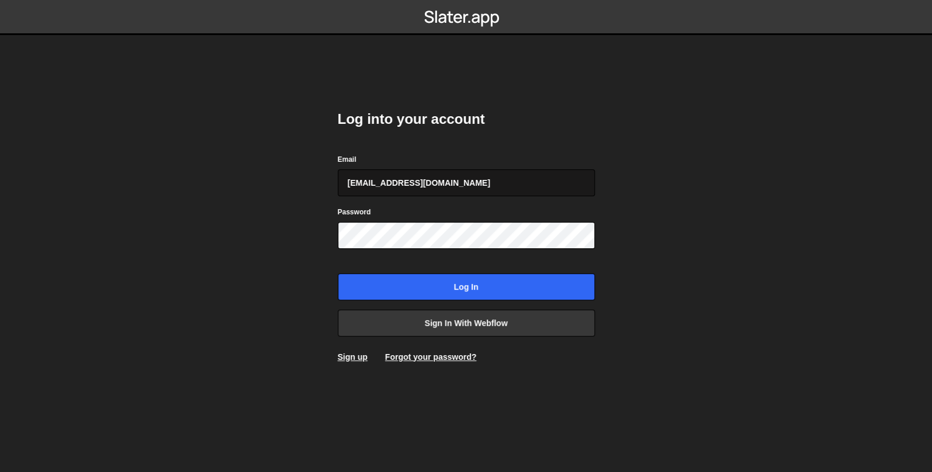
type input "loc@lptran.com"
drag, startPoint x: 379, startPoint y: 195, endPoint x: 384, endPoint y: 199, distance: 6.7
click at [384, 200] on form "Email loc@lptran.com Password Log in" at bounding box center [466, 226] width 257 height 147
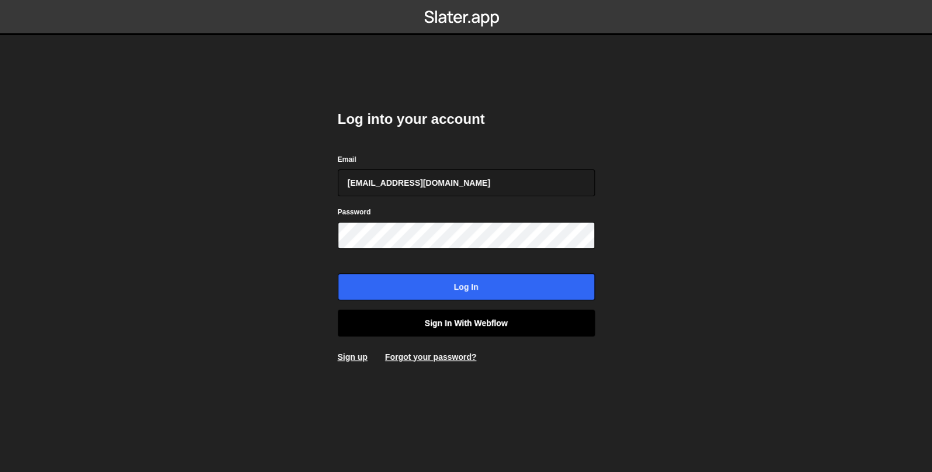
click at [441, 327] on link "Sign in with Webflow" at bounding box center [466, 323] width 257 height 27
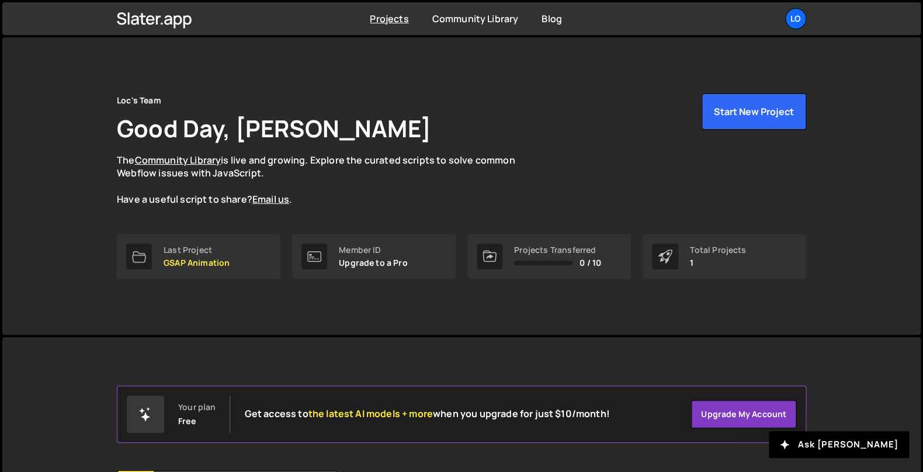
click at [897, 126] on div "Loc's Team Good Day, [PERSON_NAME] The Community Library is live and growing. E…" at bounding box center [461, 185] width 918 height 297
click at [748, 414] on link "Upgrade my account" at bounding box center [743, 414] width 105 height 28
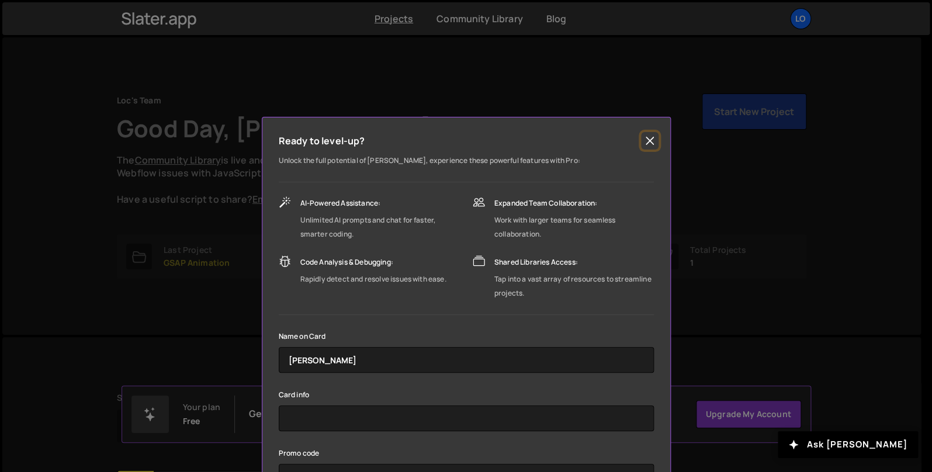
click at [642, 143] on button "Close" at bounding box center [650, 141] width 18 height 18
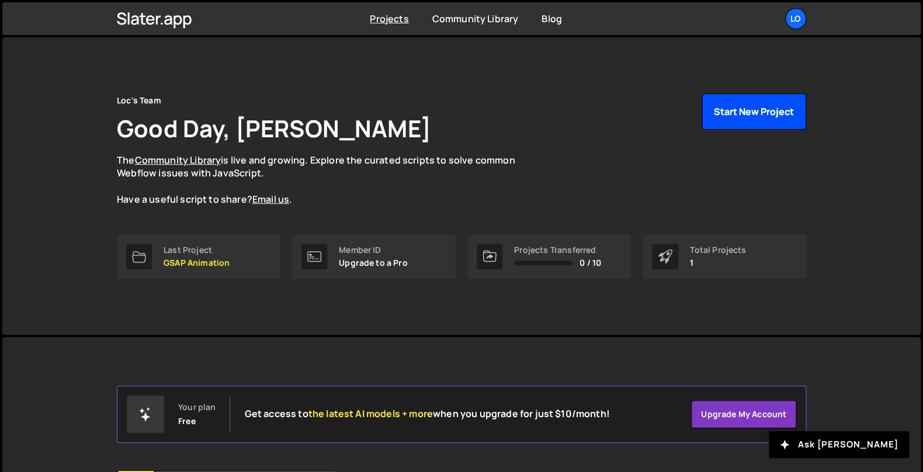
click at [761, 109] on button "Start New Project" at bounding box center [754, 111] width 105 height 36
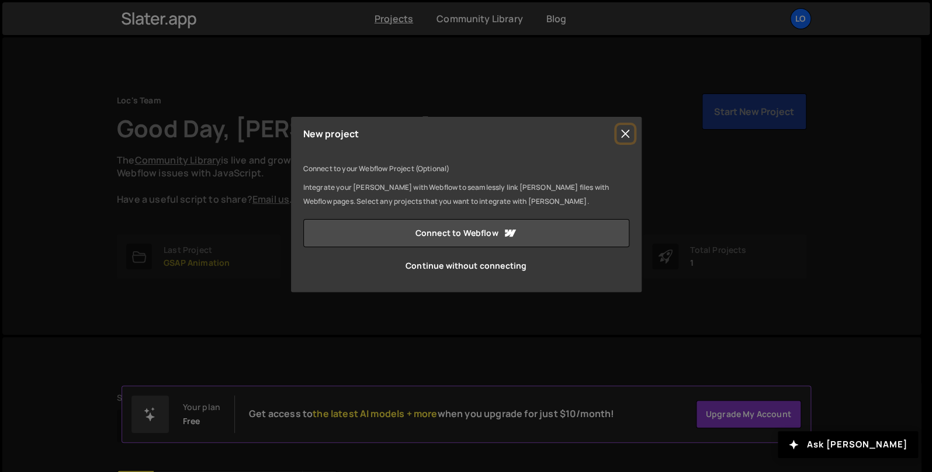
click at [626, 133] on button "Close" at bounding box center [625, 134] width 18 height 18
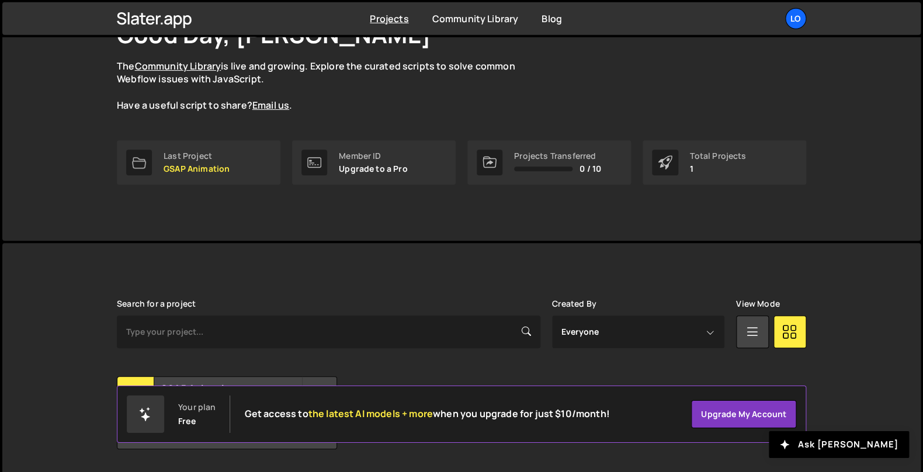
scroll to position [118, 0]
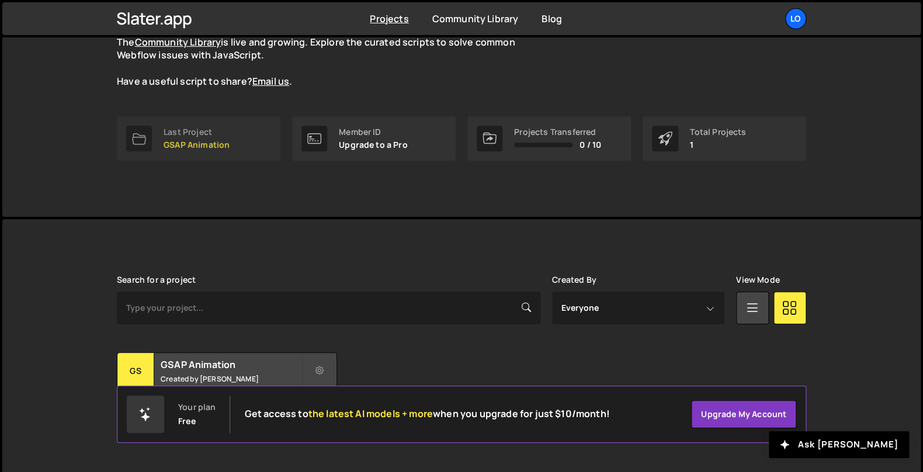
click at [238, 142] on link "Last Project GSAP Animation" at bounding box center [199, 138] width 164 height 44
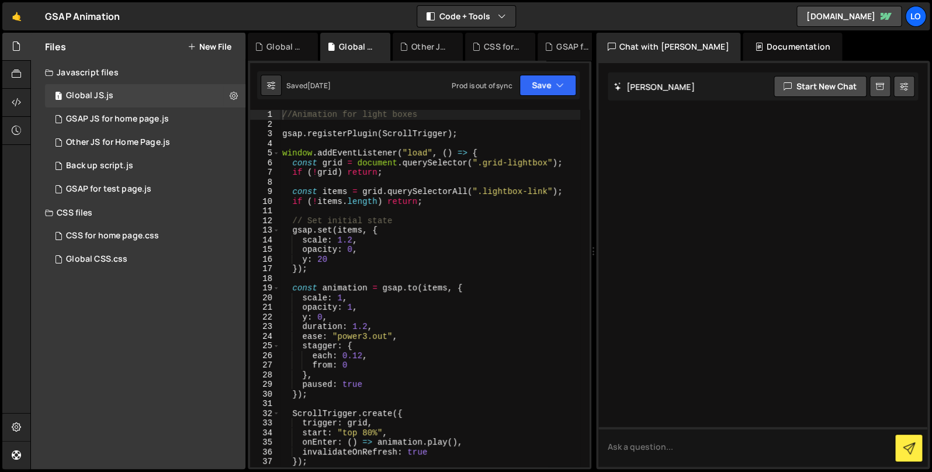
click at [161, 74] on div "Javascript files" at bounding box center [138, 72] width 214 height 23
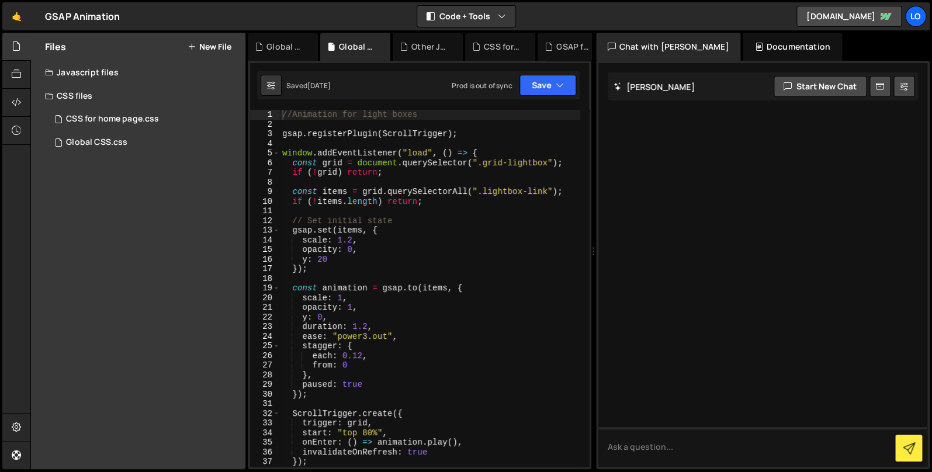
click at [88, 92] on div "CSS files" at bounding box center [138, 95] width 214 height 23
click at [207, 48] on button "New File" at bounding box center [210, 46] width 44 height 9
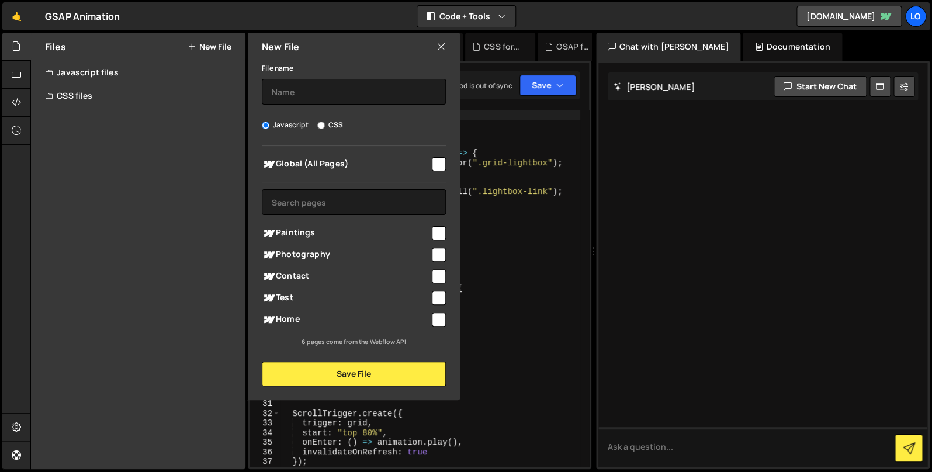
click at [324, 126] on input "CSS" at bounding box center [321, 126] width 8 height 8
radio input "true"
click at [343, 91] on input "text" at bounding box center [354, 92] width 184 height 26
type input "CSS for PDF flipbook"
click at [441, 299] on input "checkbox" at bounding box center [439, 298] width 14 height 14
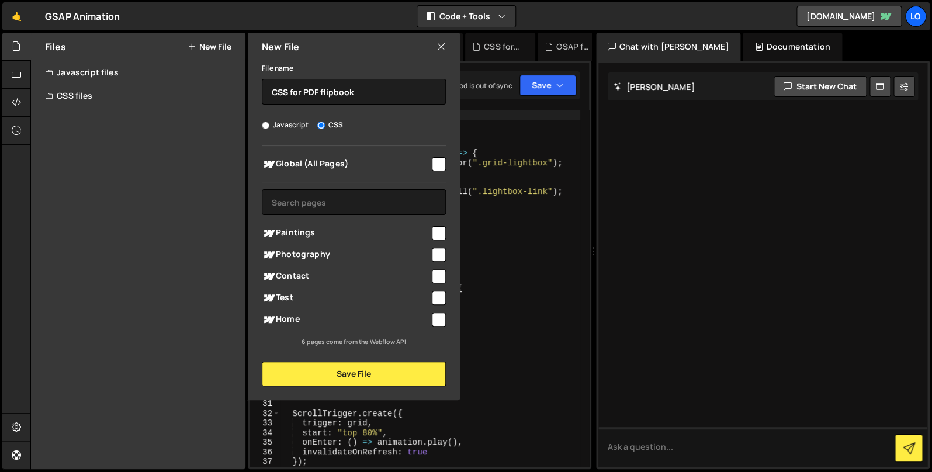
checkbox input "true"
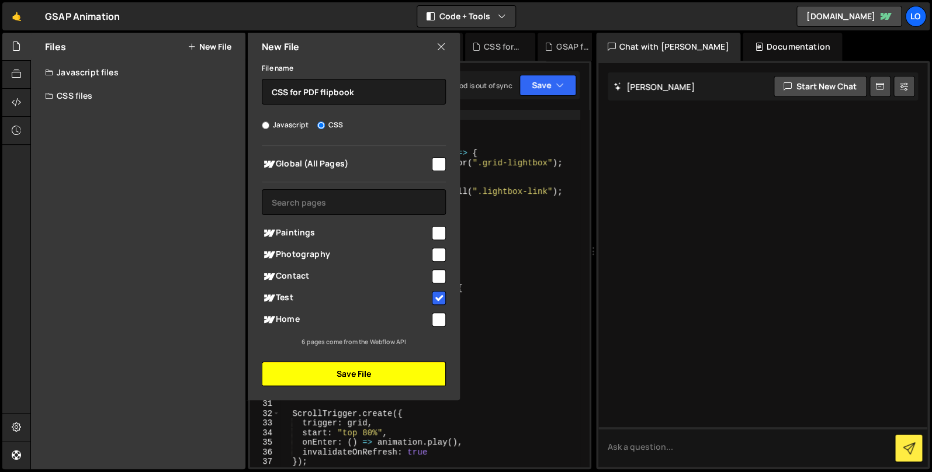
click at [368, 374] on button "Save File" at bounding box center [354, 374] width 184 height 25
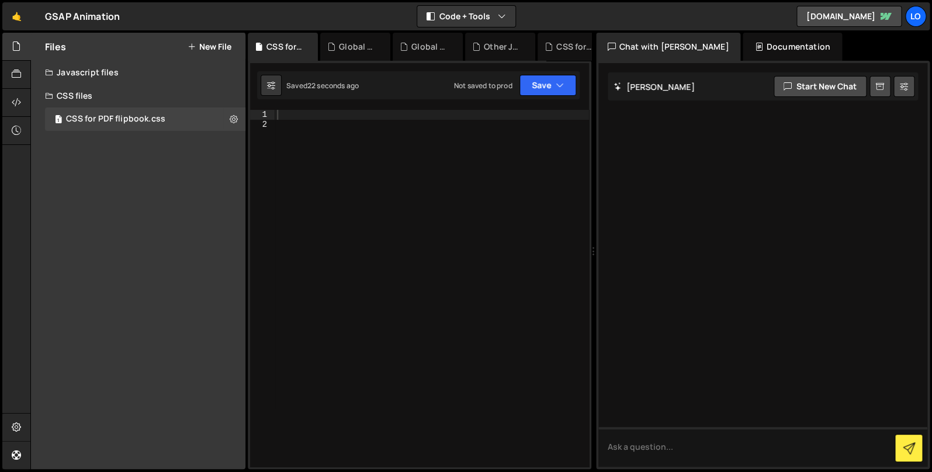
click at [421, 228] on div at bounding box center [432, 298] width 314 height 376
paste textarea "<style>"
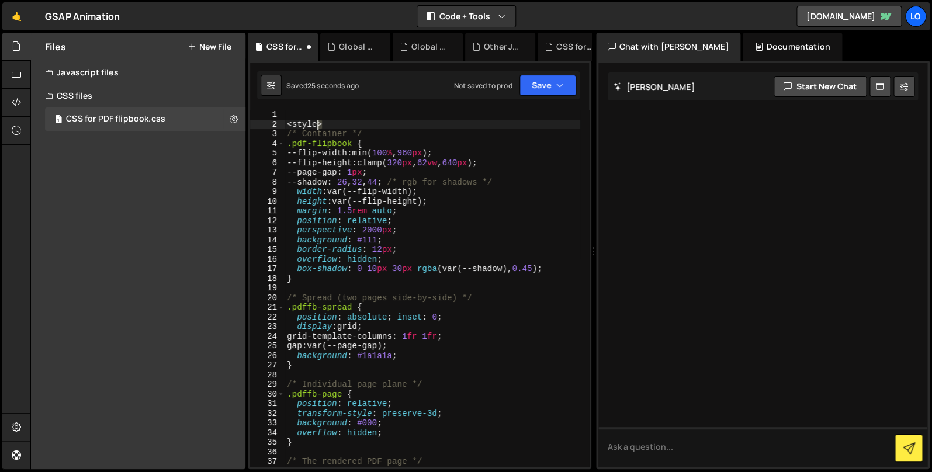
drag, startPoint x: 319, startPoint y: 124, endPoint x: 269, endPoint y: 117, distance: 50.1
click at [285, 120] on div "< style > /* Container */ .pdf-flipbook { --flip-width : min( 100 % , 960 px ) …" at bounding box center [433, 288] width 296 height 357
type textarea "<style>"
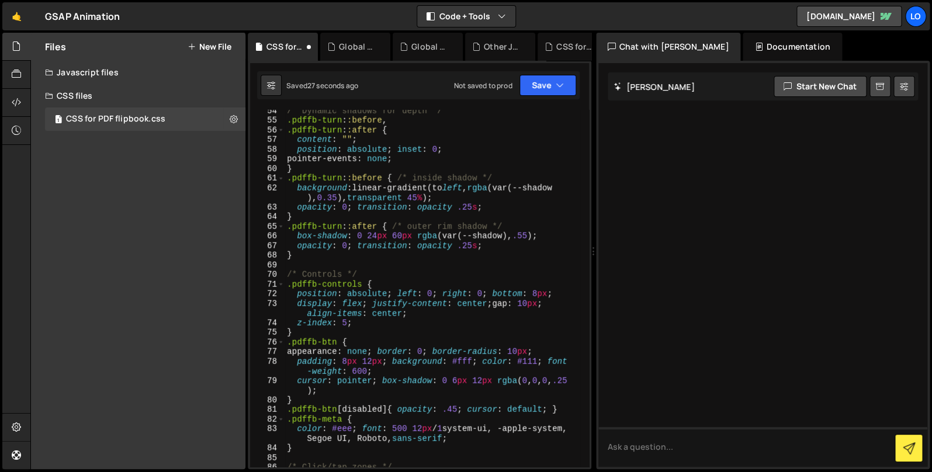
scroll to position [983, 0]
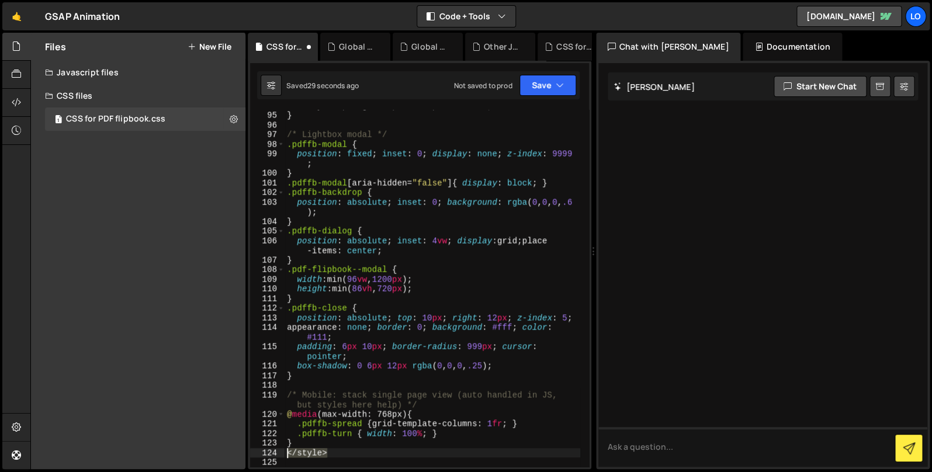
drag, startPoint x: 349, startPoint y: 453, endPoint x: 270, endPoint y: 459, distance: 79.1
click at [285, 457] on div "color : #ddd ; font : 600 14 px / 1.4 system-ui, -apple -system, Segoe UI, Robo…" at bounding box center [433, 288] width 296 height 357
type textarea "</style>"
click at [540, 89] on button "Save" at bounding box center [547, 85] width 57 height 21
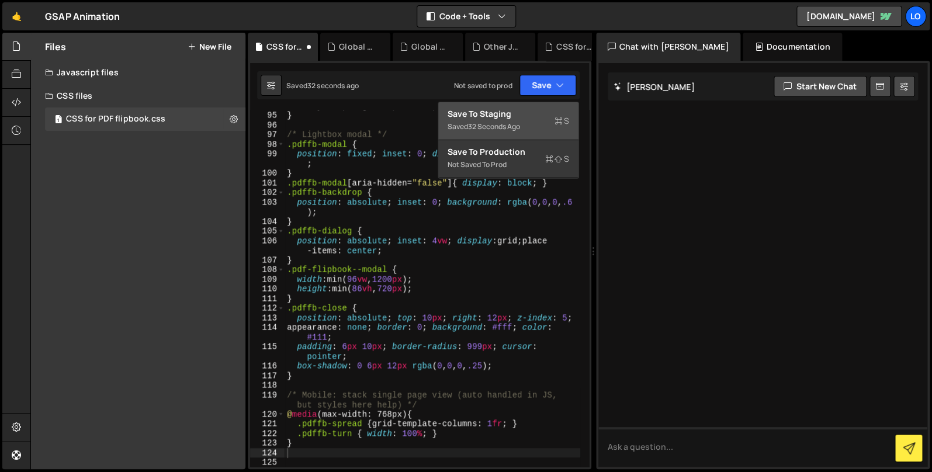
click at [514, 121] on div "Saved 32 seconds ago" at bounding box center [509, 127] width 122 height 14
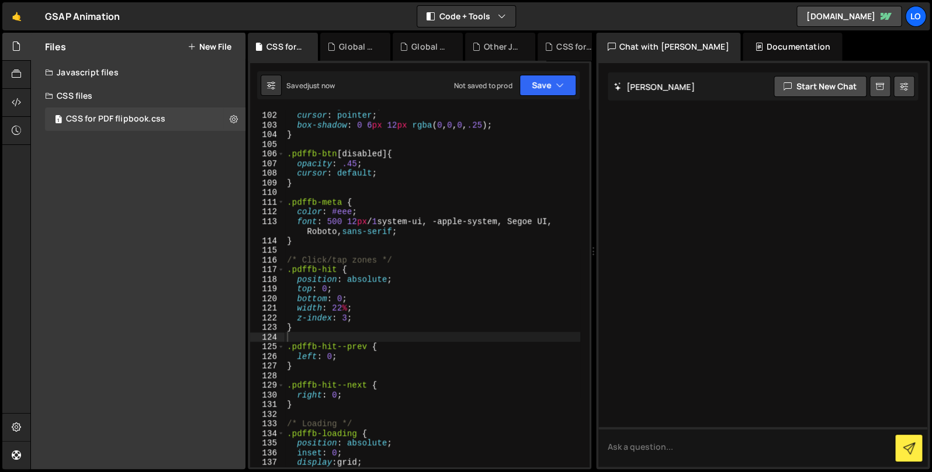
drag, startPoint x: 56, startPoint y: 95, endPoint x: 93, endPoint y: 79, distance: 40.4
click at [56, 95] on div "CSS files" at bounding box center [138, 95] width 214 height 23
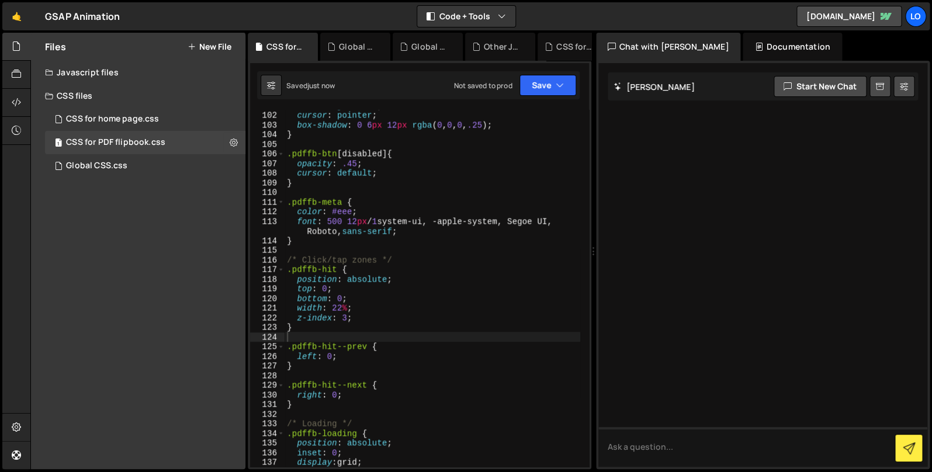
click at [103, 72] on div "Javascript files" at bounding box center [138, 72] width 214 height 23
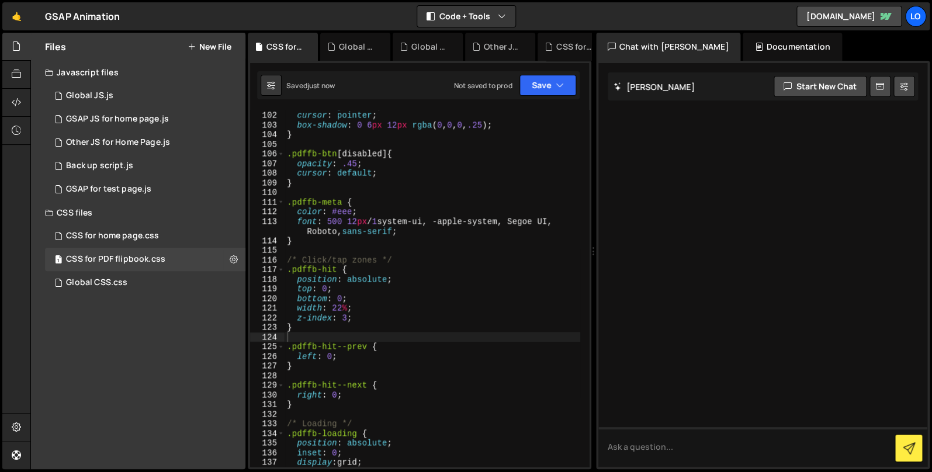
click at [218, 44] on button "New File" at bounding box center [210, 46] width 44 height 9
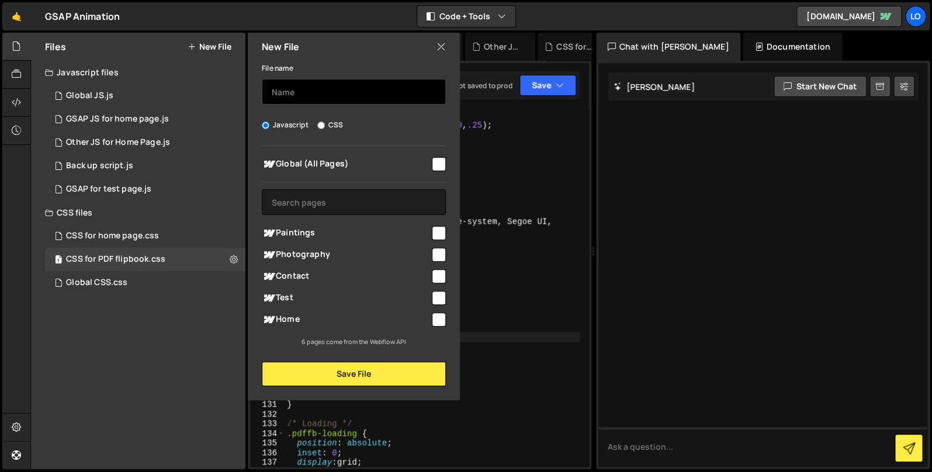
click at [313, 92] on input "text" at bounding box center [354, 92] width 184 height 26
type input "JS for Flipbook"
click at [439, 300] on input "checkbox" at bounding box center [439, 298] width 14 height 14
checkbox input "true"
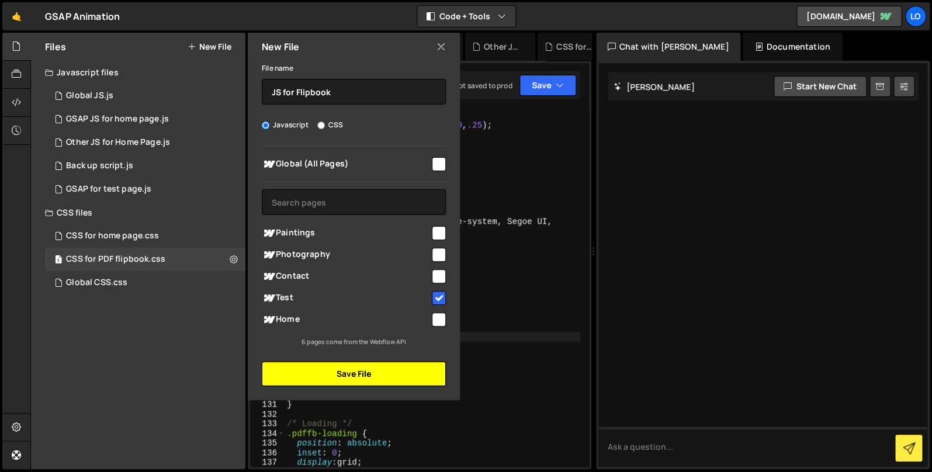
click at [393, 377] on button "Save File" at bounding box center [354, 374] width 184 height 25
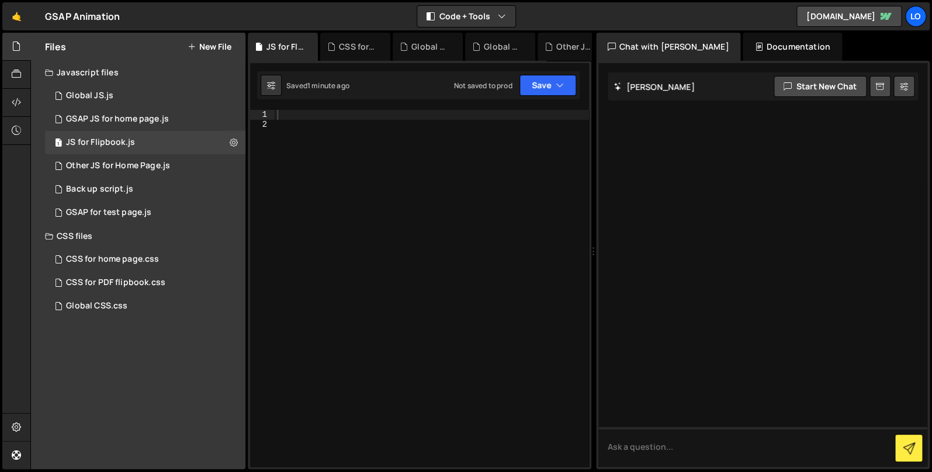
click at [327, 142] on div at bounding box center [432, 298] width 314 height 376
click at [321, 124] on div at bounding box center [432, 298] width 314 height 376
click at [307, 111] on div at bounding box center [432, 298] width 314 height 376
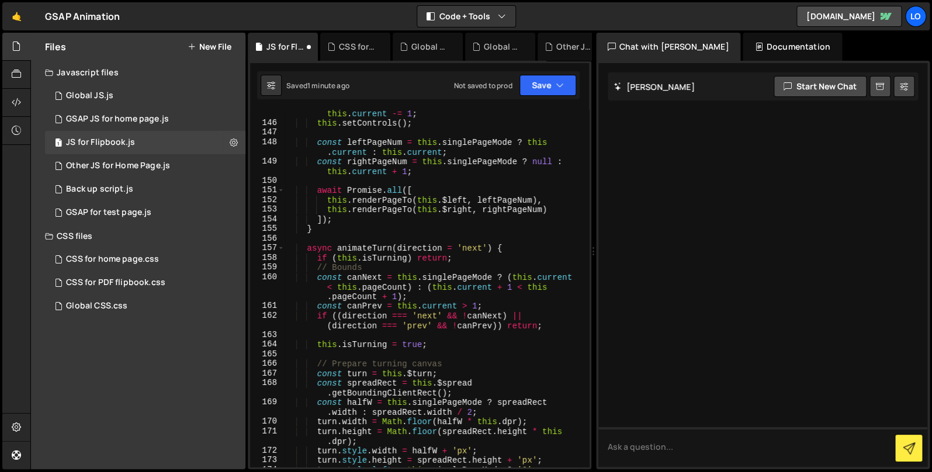
scroll to position [0, 0]
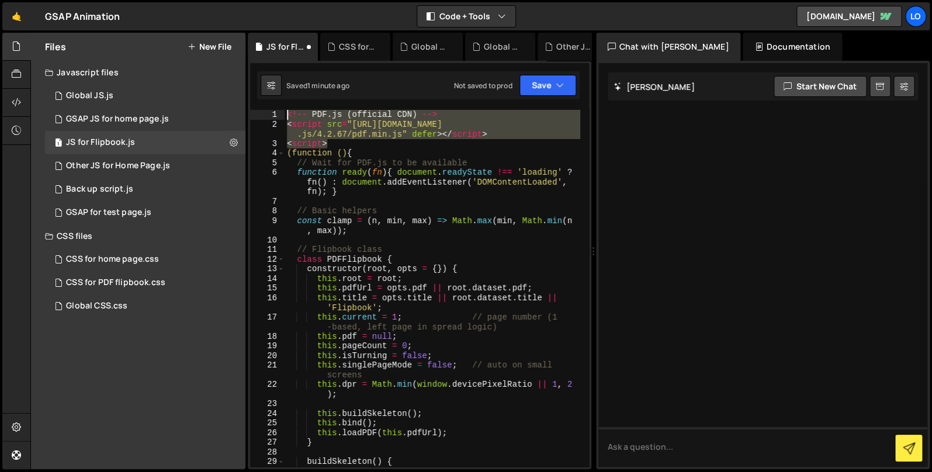
drag, startPoint x: 342, startPoint y: 143, endPoint x: 256, endPoint y: 109, distance: 92.5
click at [285, 110] on div "<!-- PDF . js ( official CDN ) --> < script src = "https://cdnjs.cloudflare.com…" at bounding box center [433, 288] width 296 height 357
click at [538, 89] on button "Save" at bounding box center [547, 85] width 57 height 21
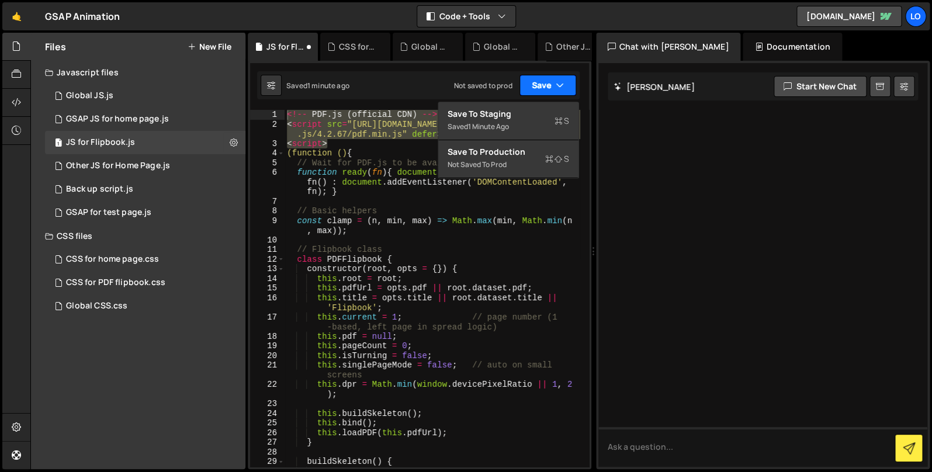
click at [535, 86] on button "Save" at bounding box center [547, 85] width 57 height 21
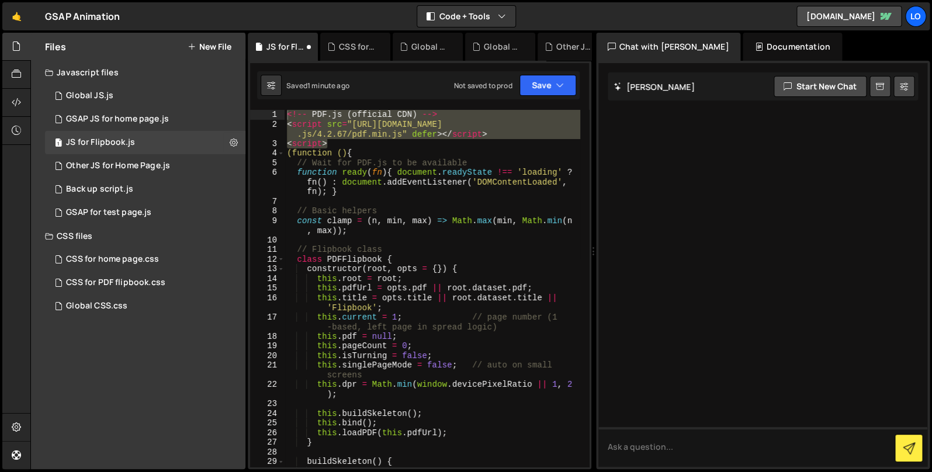
click at [323, 134] on div "<!-- PDF . js ( official CDN ) --> < script src = "https://cdnjs.cloudflare.com…" at bounding box center [433, 288] width 296 height 357
drag, startPoint x: 335, startPoint y: 140, endPoint x: 267, endPoint y: 116, distance: 71.7
click at [285, 115] on div "<!-- PDF . js ( official CDN ) --> < script src = "https://cdnjs.cloudflare.com…" at bounding box center [433, 288] width 296 height 357
type textarea "<!-- PDF.js (official CDN) --> <script src="https://cdnjs.cloudflare.com/ajax/l…"
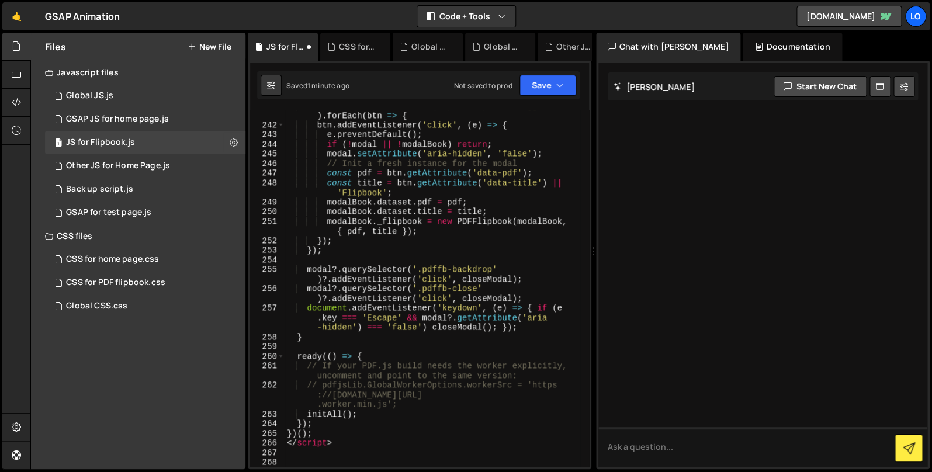
scroll to position [3065, 0]
drag, startPoint x: 356, startPoint y: 440, endPoint x: 269, endPoint y: 436, distance: 86.6
click at [285, 446] on div "document . querySelectorAll ( '.pdf-flipbook-trigger' ) . forEach ( btn => { bt…" at bounding box center [433, 288] width 296 height 357
type textarea "</script>"
click at [543, 88] on button "Save" at bounding box center [547, 85] width 57 height 21
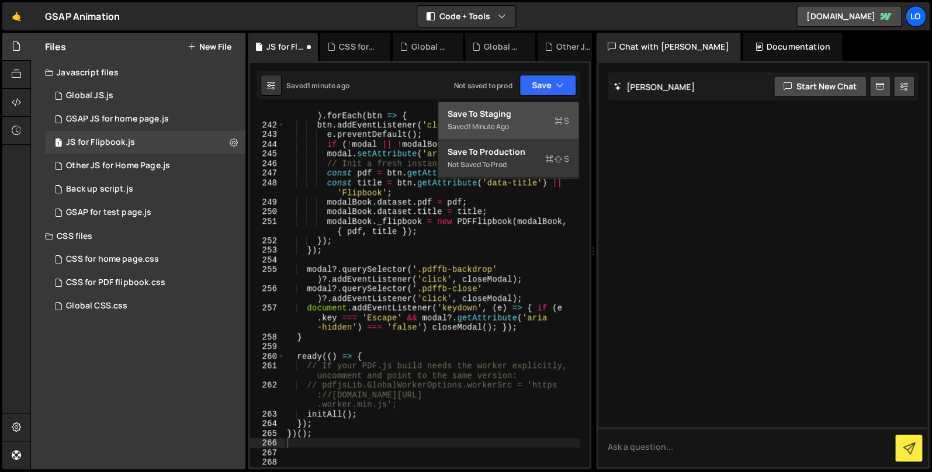
click at [519, 124] on div "Saved 1 minute ago" at bounding box center [509, 127] width 122 height 14
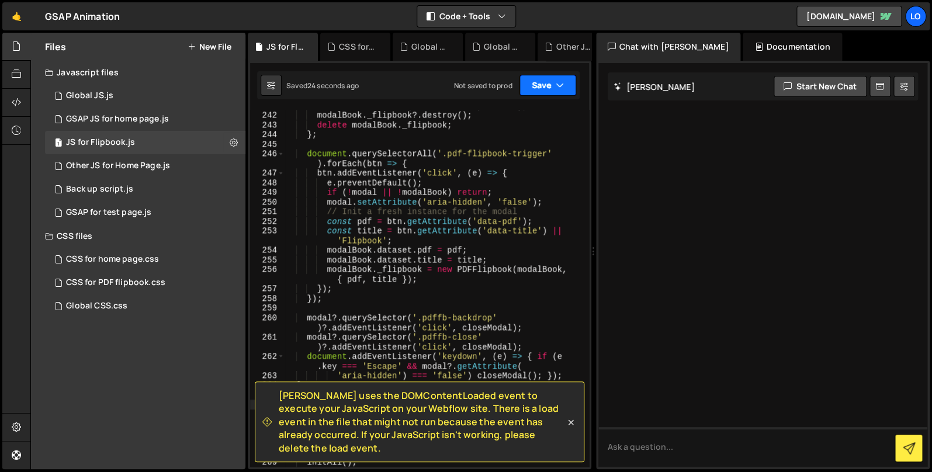
click at [539, 84] on button "Save" at bounding box center [547, 85] width 57 height 21
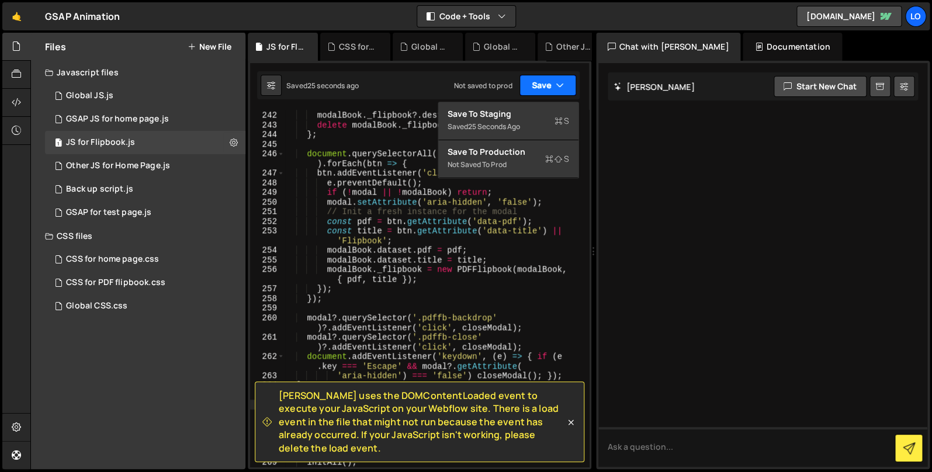
click at [539, 84] on button "Save" at bounding box center [547, 85] width 57 height 21
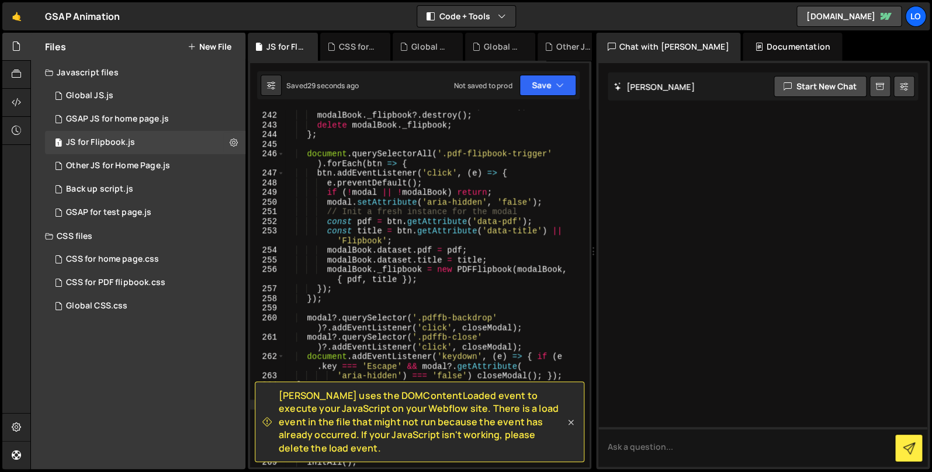
click at [572, 428] on icon at bounding box center [571, 423] width 12 height 12
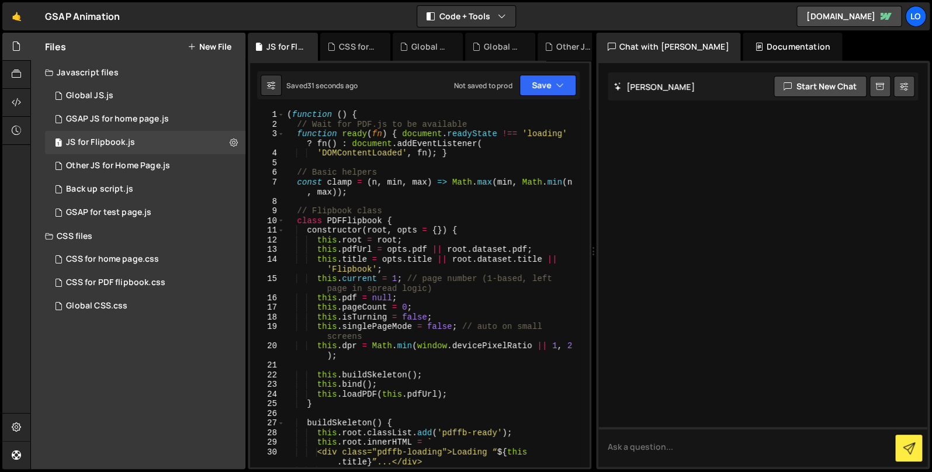
scroll to position [0, 0]
click at [383, 129] on div "( function ( ) { // Wait for PDF.js to be available function ready ( fn ) { doc…" at bounding box center [433, 303] width 296 height 386
drag, startPoint x: 370, startPoint y: 156, endPoint x: 375, endPoint y: 151, distance: 7.0
click at [372, 155] on div "( function ( ) { // Wait for PDF.js to be available function ready ( fn ) { doc…" at bounding box center [433, 303] width 296 height 386
click at [461, 155] on div "( function ( ) { // Wait for PDF.js to be available function ready ( fn ) { doc…" at bounding box center [433, 303] width 296 height 386
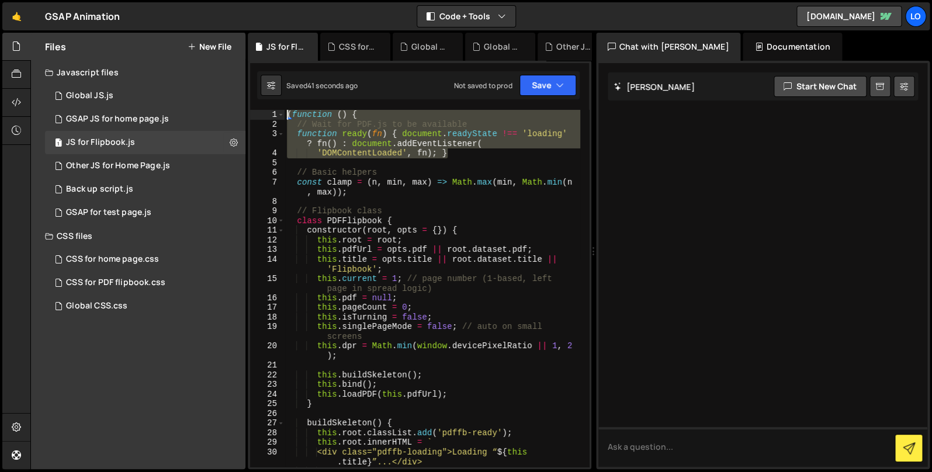
drag, startPoint x: 462, startPoint y: 157, endPoint x: 268, endPoint y: 105, distance: 200.7
click at [285, 110] on div "( function ( ) { // Wait for PDF.js to be available function ready ( fn ) { doc…" at bounding box center [433, 288] width 296 height 357
type textarea "(function () { // Wait for PDF.js to be available"
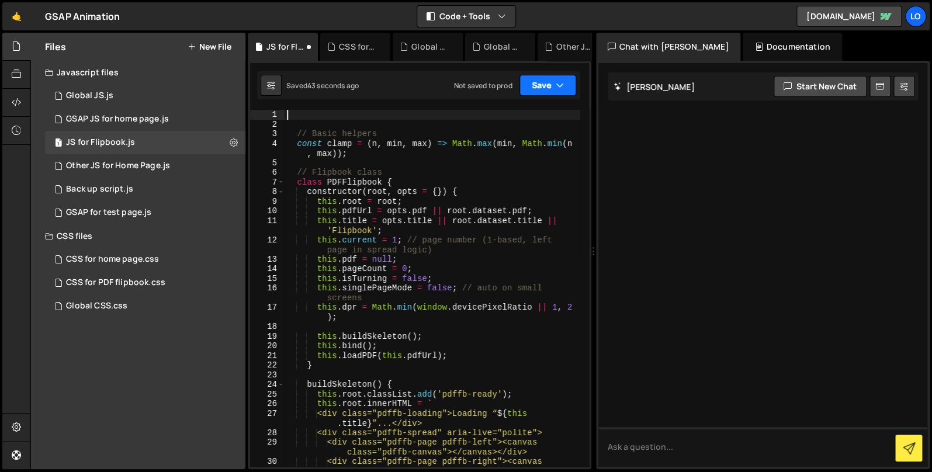
click at [541, 88] on button "Save" at bounding box center [547, 85] width 57 height 21
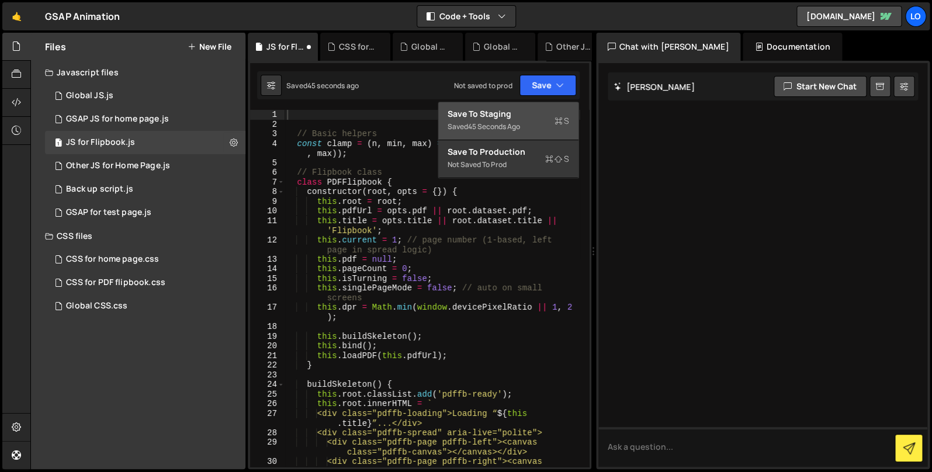
click at [528, 124] on div "Saved 45 seconds ago" at bounding box center [509, 127] width 122 height 14
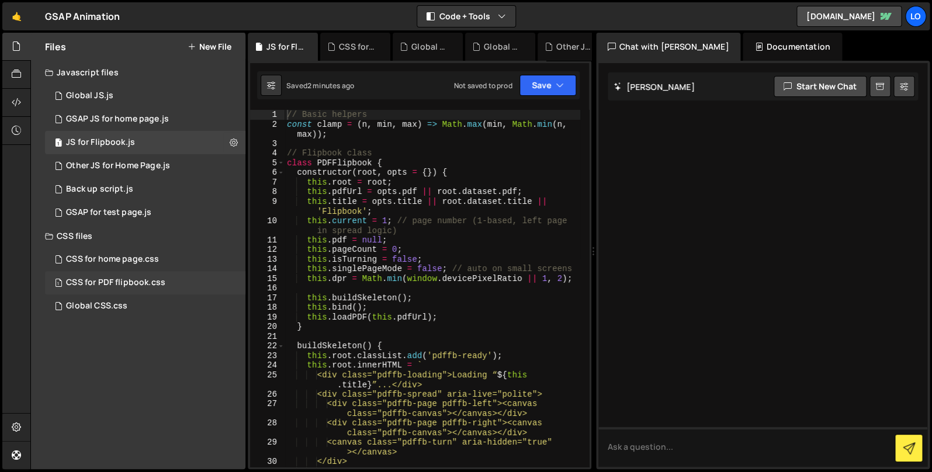
click at [162, 283] on div "CSS for PDF flipbook.css" at bounding box center [115, 283] width 99 height 11
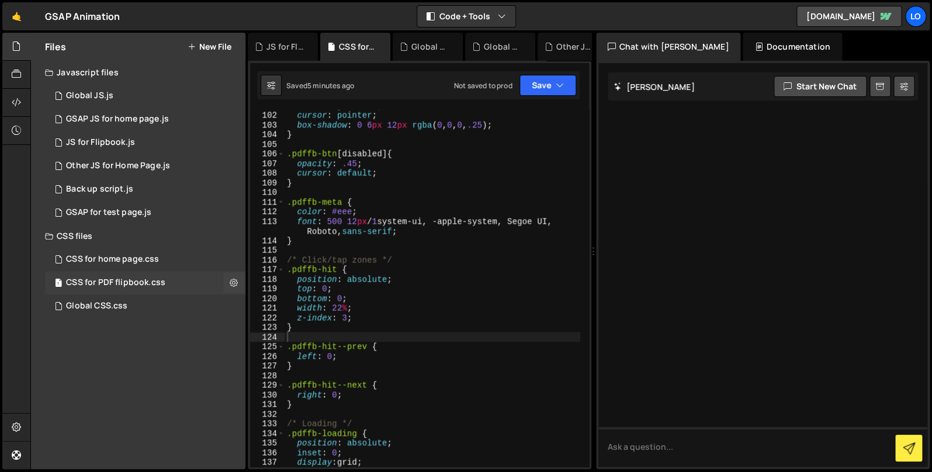
scroll to position [983, 0]
drag, startPoint x: 538, startPoint y: 223, endPoint x: 532, endPoint y: 223, distance: 6.5
click at [538, 223] on div "font-weight : 600 ; cursor : pointer ; box-shadow : 0 6 px 12 px rgba ( 0 , 0 ,…" at bounding box center [433, 288] width 296 height 376
type textarea "}"
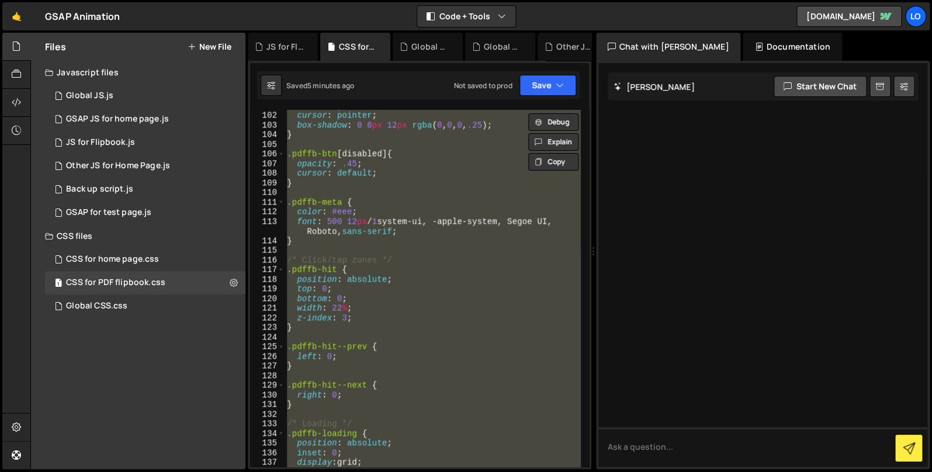
paste textarea
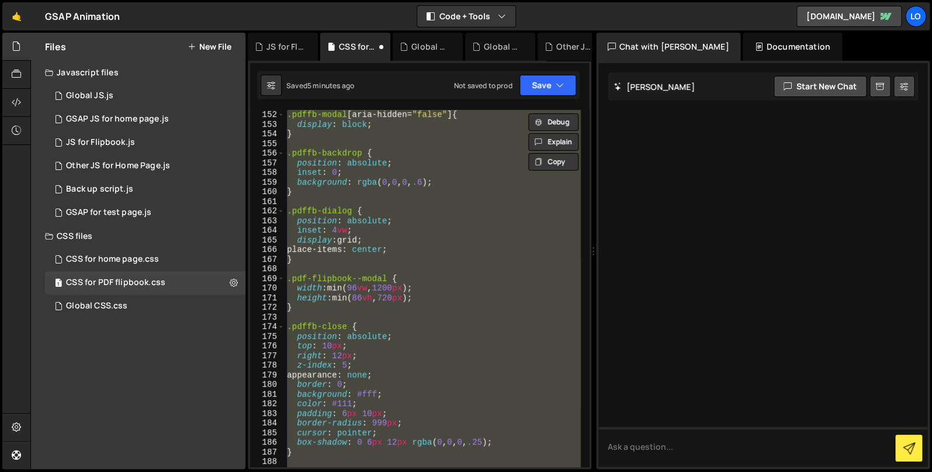
scroll to position [1600, 0]
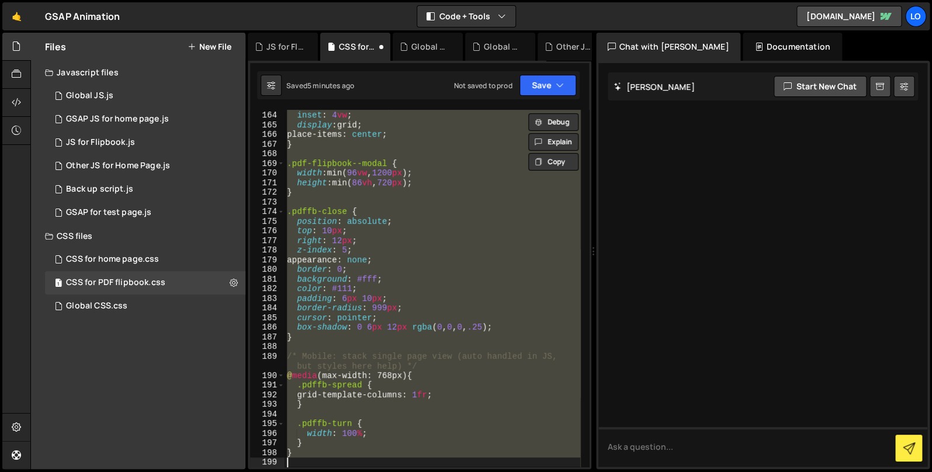
click at [388, 456] on div "position : absolute ; inset : 4 vw ; display : grid ; place-items : center ; } …" at bounding box center [433, 288] width 296 height 357
type textarea "}"
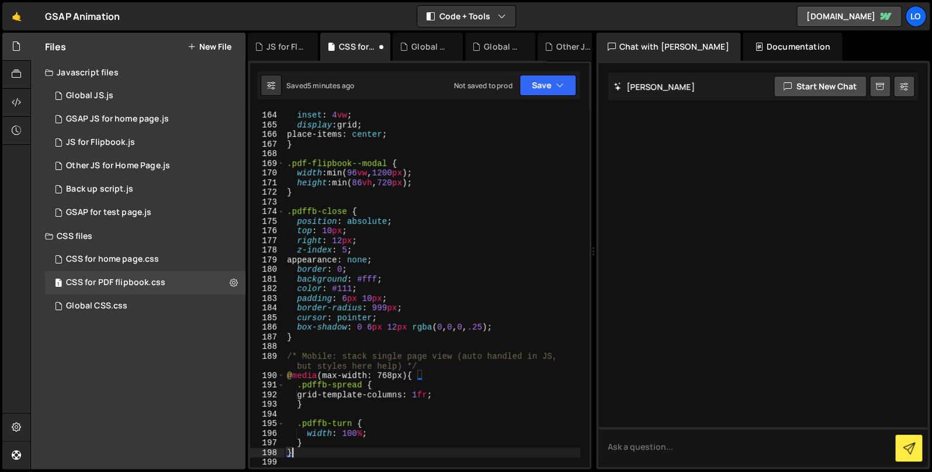
scroll to position [0, 0]
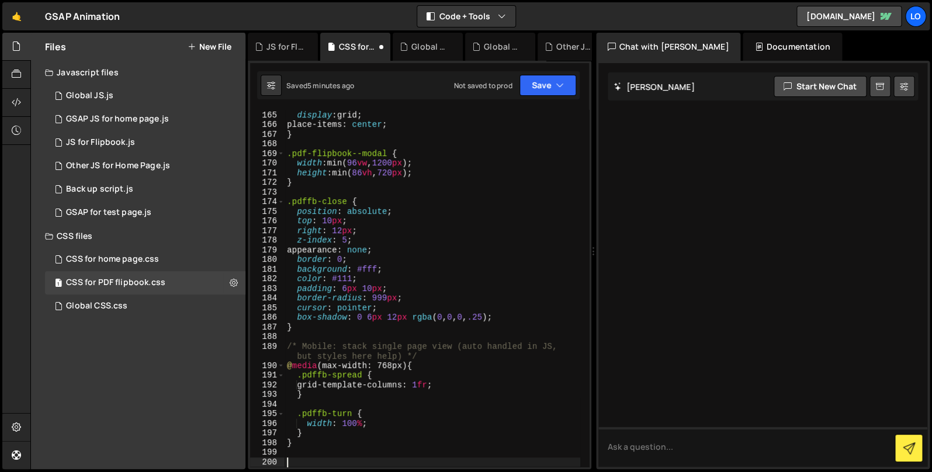
paste textarea
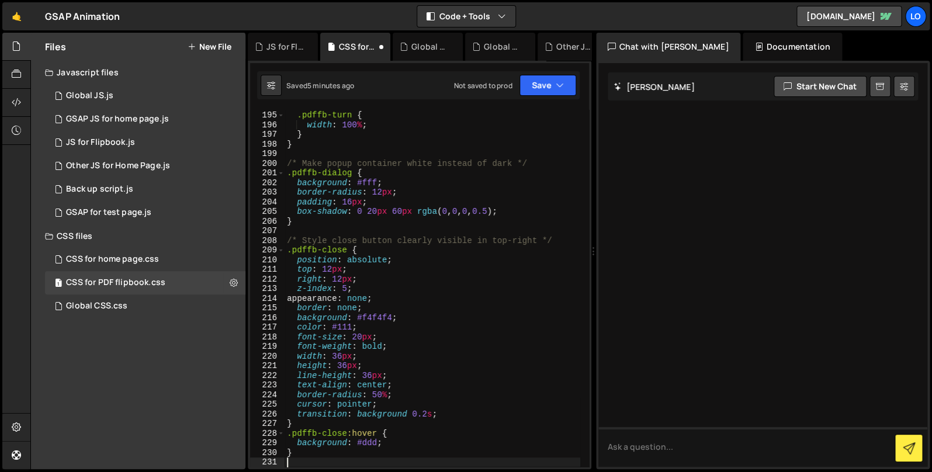
scroll to position [1908, 0]
click at [540, 85] on button "Save" at bounding box center [547, 85] width 57 height 21
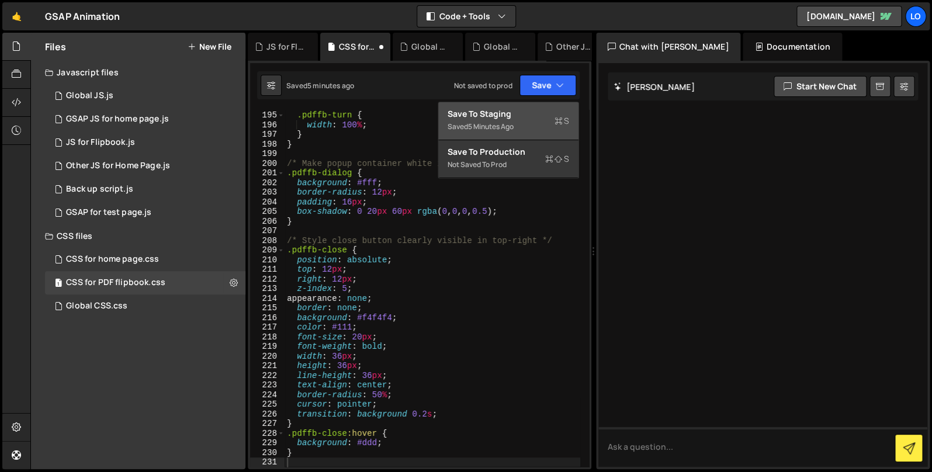
click at [528, 120] on div "Save to Staging S" at bounding box center [509, 114] width 122 height 12
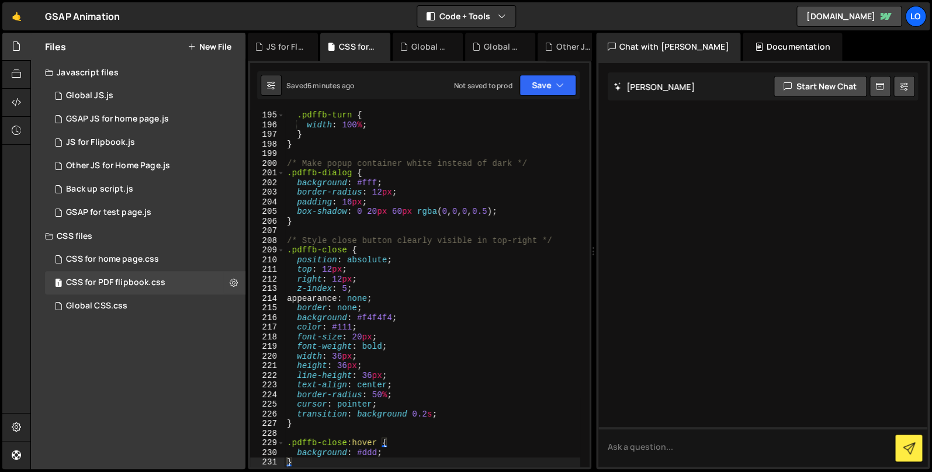
click at [488, 196] on div ".pdffb-turn { width : 100 % ; } } /* Make popup container white instead of dark…" at bounding box center [433, 288] width 296 height 376
type textarea "}"
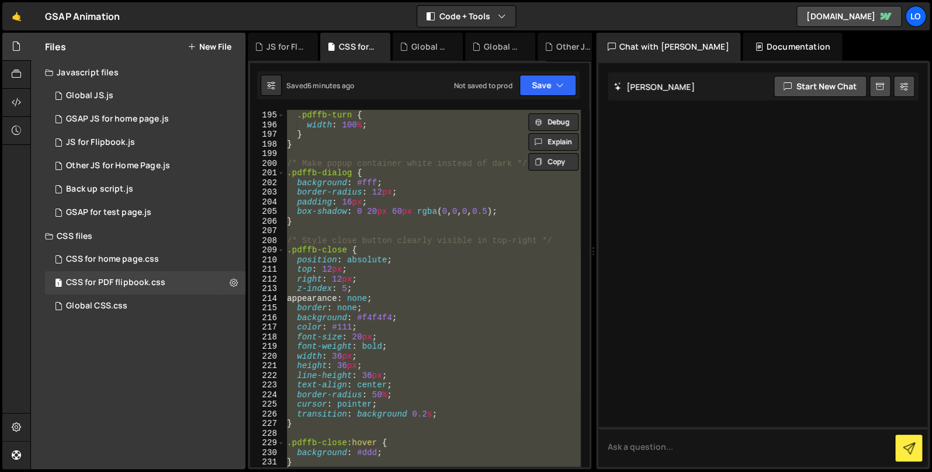
paste textarea
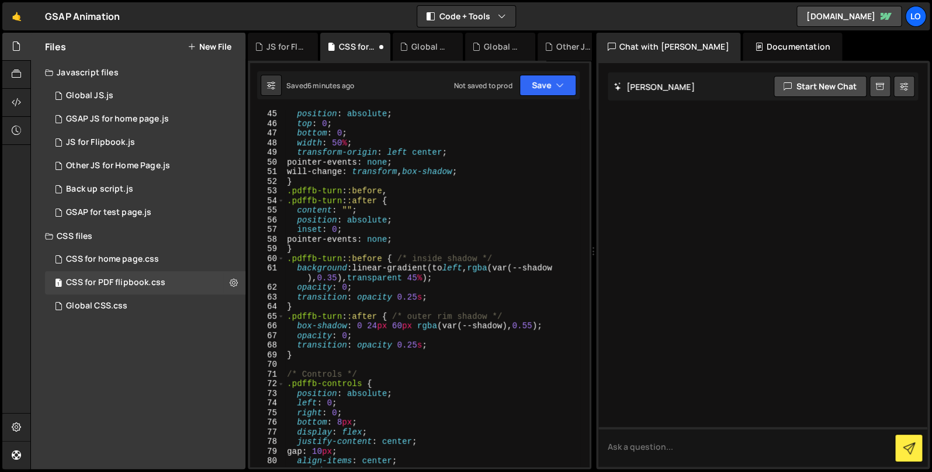
scroll to position [0, 0]
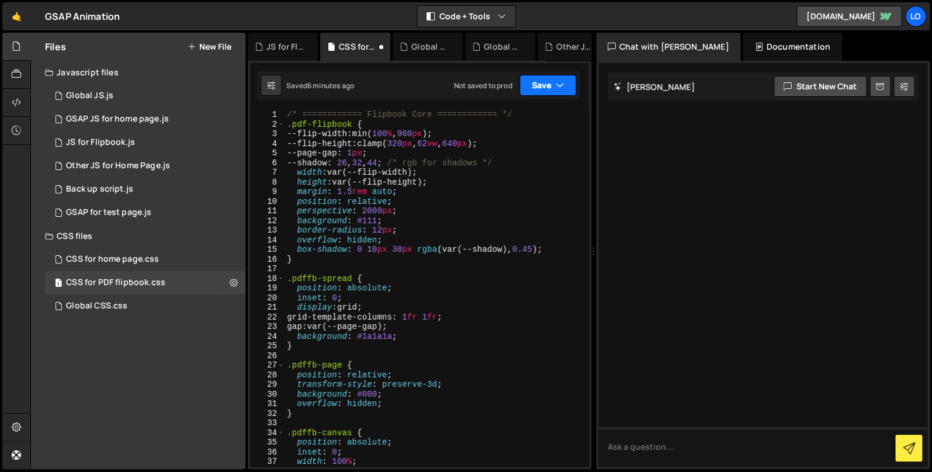
click at [534, 86] on button "Save" at bounding box center [547, 85] width 57 height 21
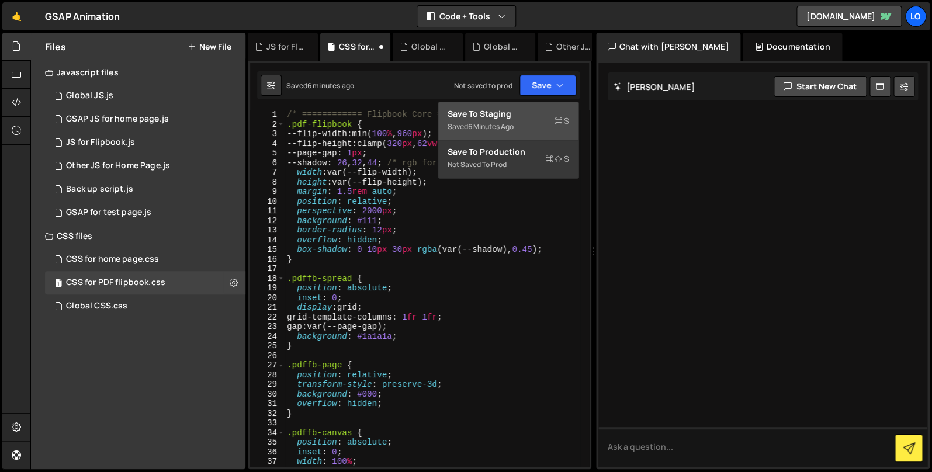
click at [525, 120] on div "Save to Staging S" at bounding box center [509, 114] width 122 height 12
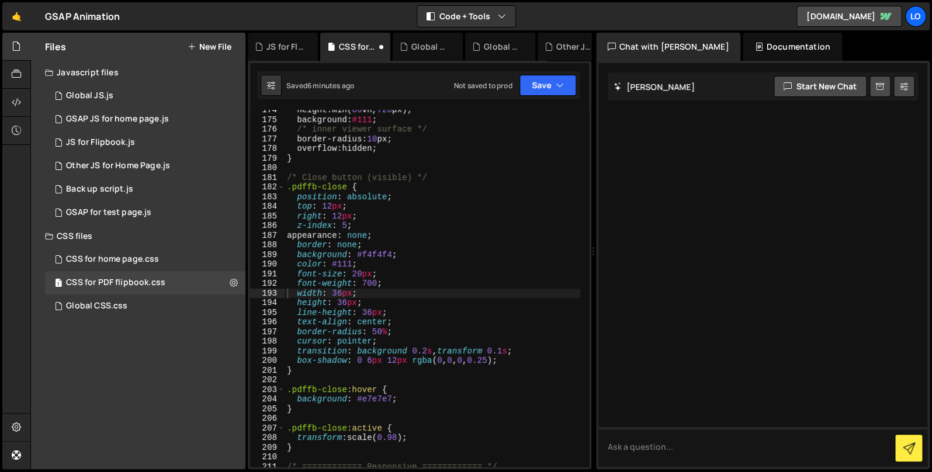
scroll to position [1701, 0]
click at [146, 141] on div "1 JS for Flipbook.js 0" at bounding box center [145, 142] width 200 height 23
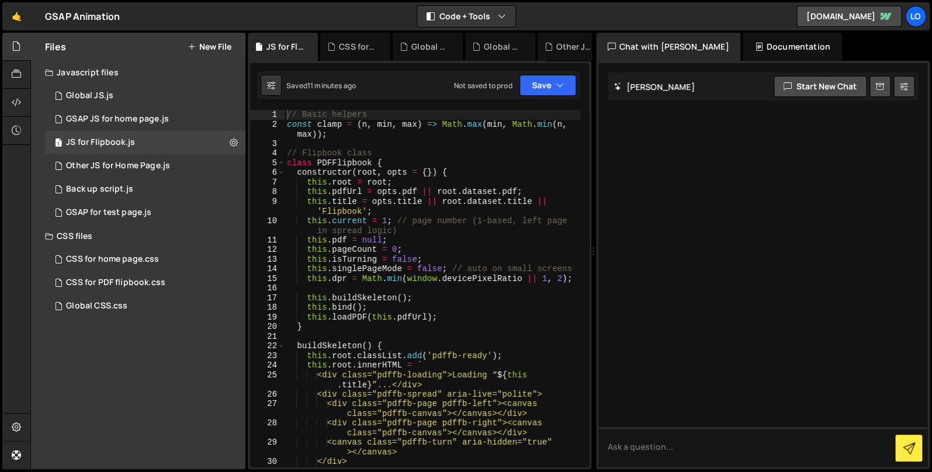
click at [460, 206] on div "// Basic helpers const clamp = ( n , min , max ) => Math . max ( min , Math . m…" at bounding box center [433, 303] width 296 height 386
type textarea "})();"
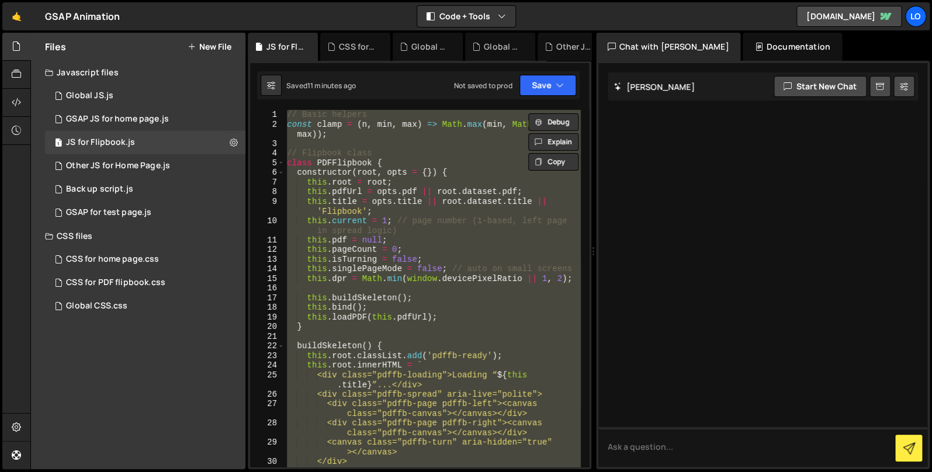
paste textarea
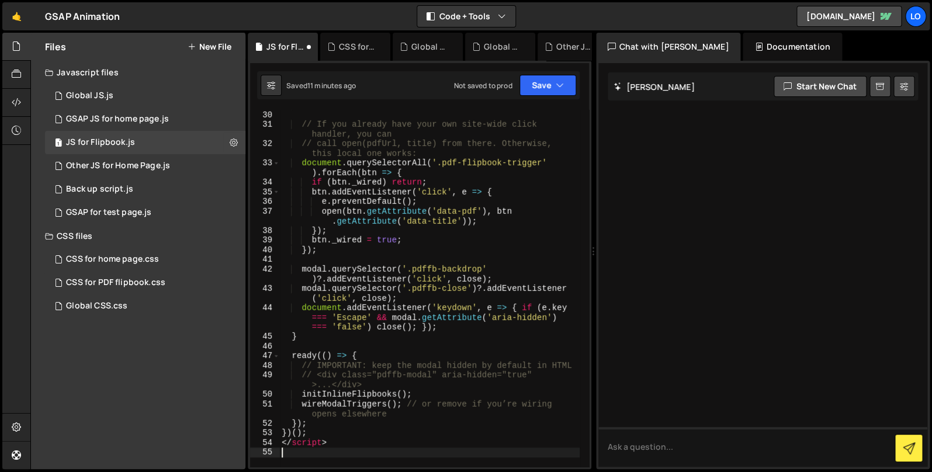
scroll to position [376, 0]
drag, startPoint x: 351, startPoint y: 443, endPoint x: 262, endPoint y: 398, distance: 98.8
click at [279, 445] on div "} ; // If you already have your own site-wide click handler, you can // call op…" at bounding box center [429, 288] width 300 height 357
type textarea "</script>"
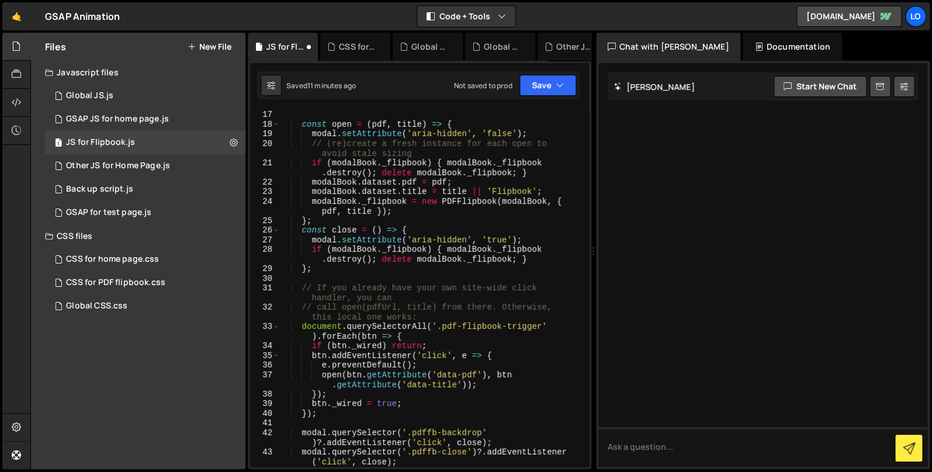
scroll to position [0, 0]
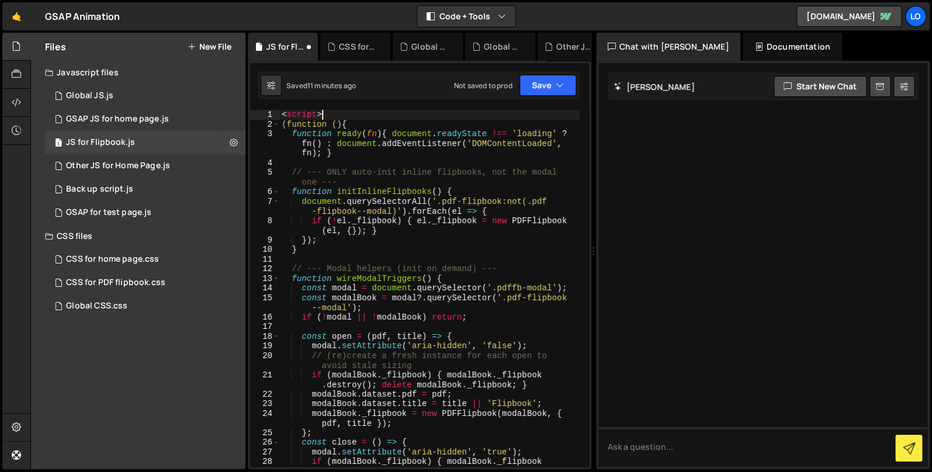
drag, startPoint x: 322, startPoint y: 115, endPoint x: 248, endPoint y: 108, distance: 74.0
click at [279, 110] on div "< script > (function () { function ready ( fn ) { document . readyState !== 'lo…" at bounding box center [429, 288] width 300 height 357
type textarea "<script>"
click at [538, 87] on button "Save" at bounding box center [547, 85] width 57 height 21
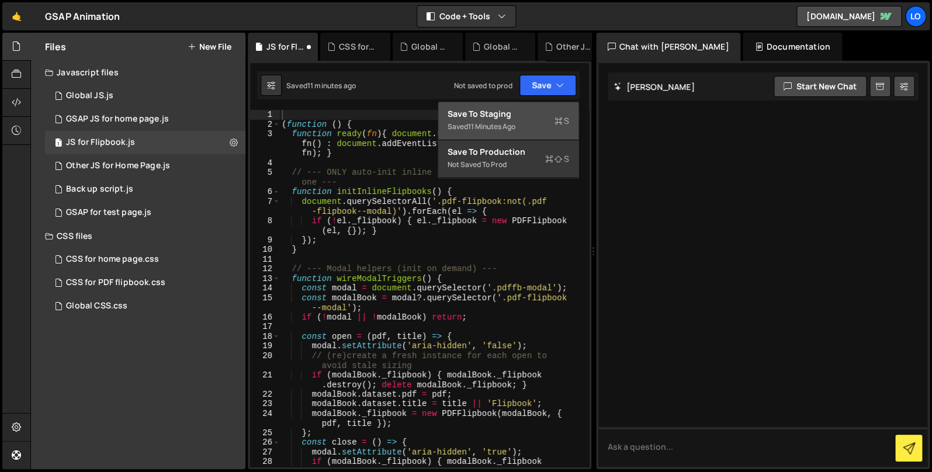
click at [514, 120] on div "Saved 11 minutes ago" at bounding box center [509, 127] width 122 height 14
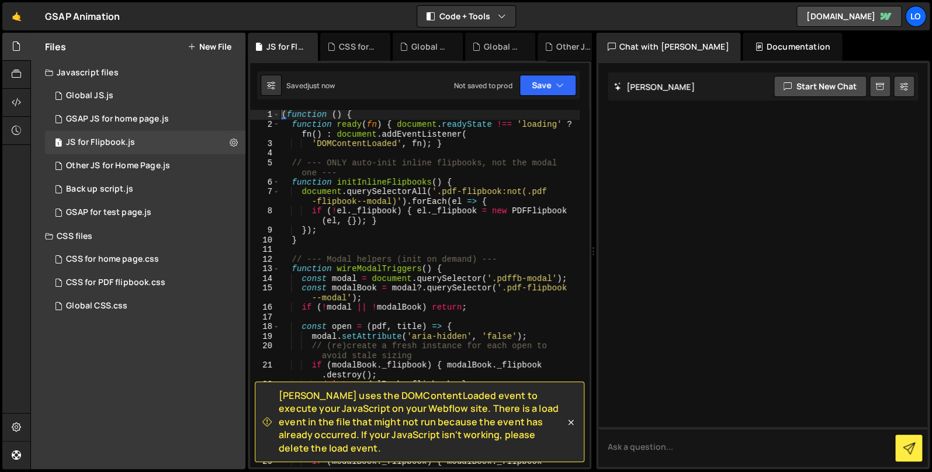
drag, startPoint x: 569, startPoint y: 430, endPoint x: 565, endPoint y: 418, distance: 12.8
click at [569, 428] on icon at bounding box center [571, 423] width 12 height 12
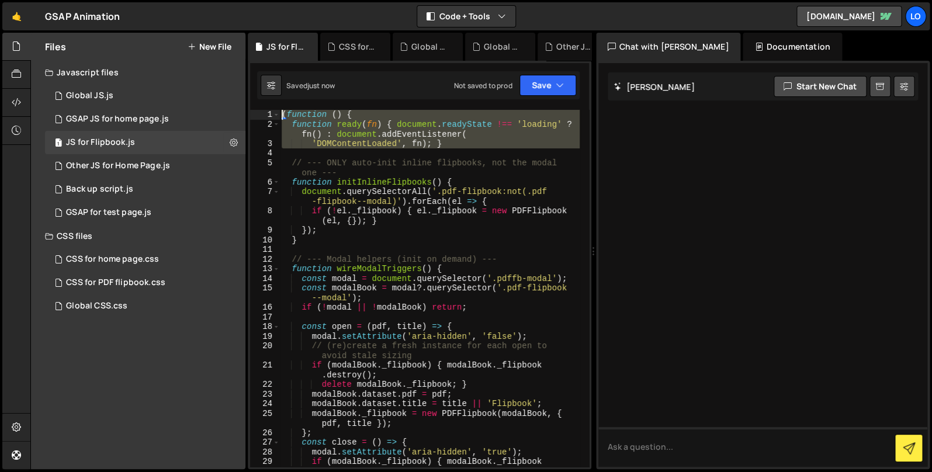
drag, startPoint x: 463, startPoint y: 149, endPoint x: 227, endPoint y: 79, distance: 245.5
click at [279, 110] on div "( function ( ) { function ready ( fn ) { document . readyState !== 'loading' ? …" at bounding box center [429, 288] width 300 height 357
type textarea "(function () { function ready(fn) { document.readyState !== 'loading' ? fn() : …"
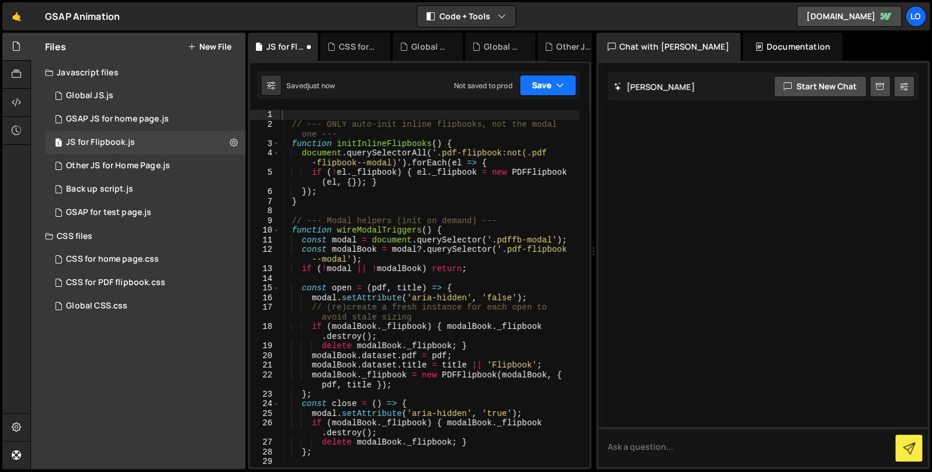
click at [540, 85] on button "Save" at bounding box center [547, 85] width 57 height 21
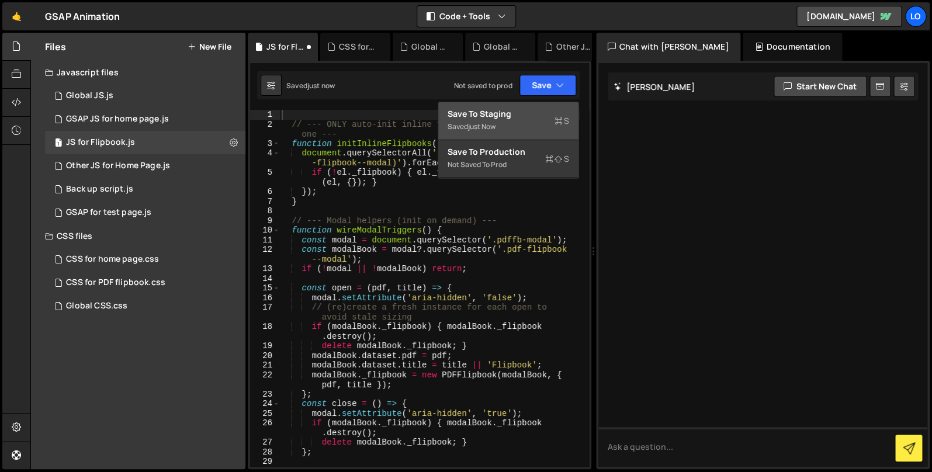
click at [540, 123] on div "Saved just now" at bounding box center [509, 127] width 122 height 14
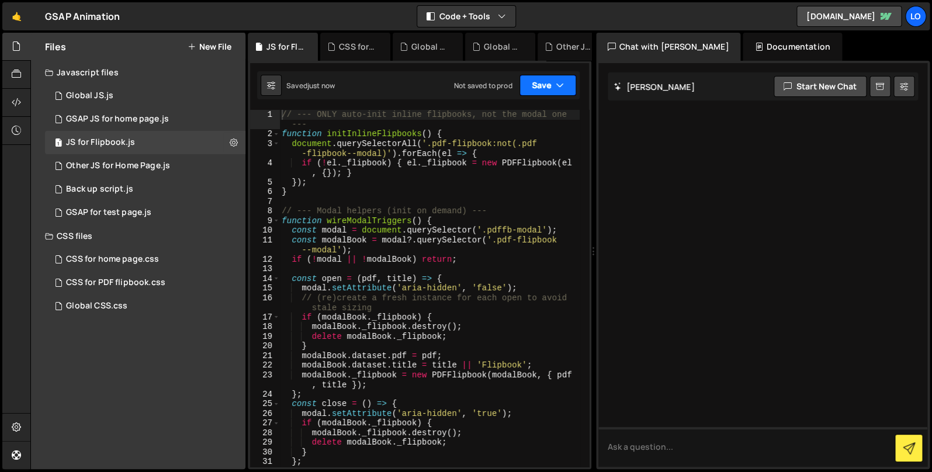
click at [537, 84] on button "Save" at bounding box center [547, 85] width 57 height 21
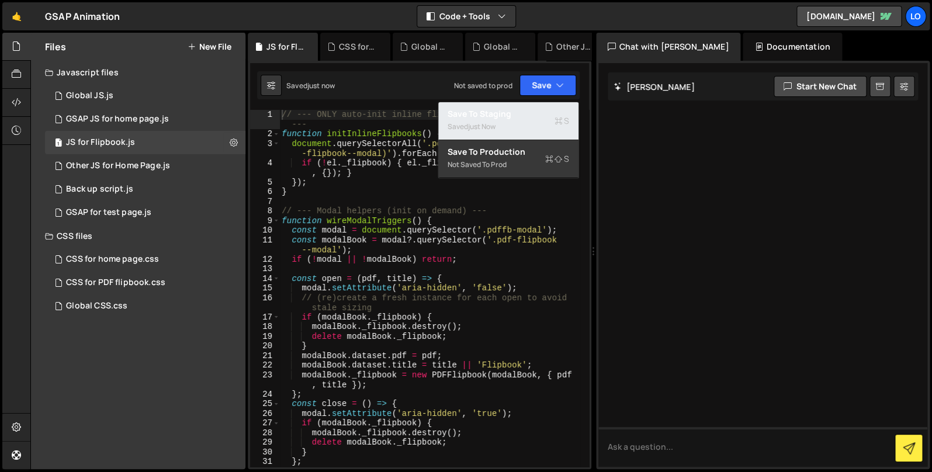
drag, startPoint x: 535, startPoint y: 122, endPoint x: 525, endPoint y: 124, distance: 10.2
click at [535, 123] on div "Saved just now" at bounding box center [509, 127] width 122 height 14
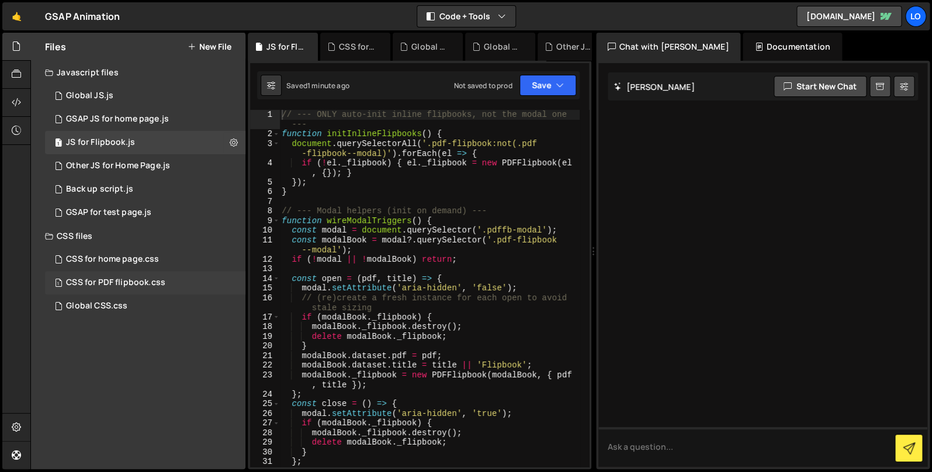
click at [154, 282] on div "CSS for PDF flipbook.css" at bounding box center [115, 283] width 99 height 11
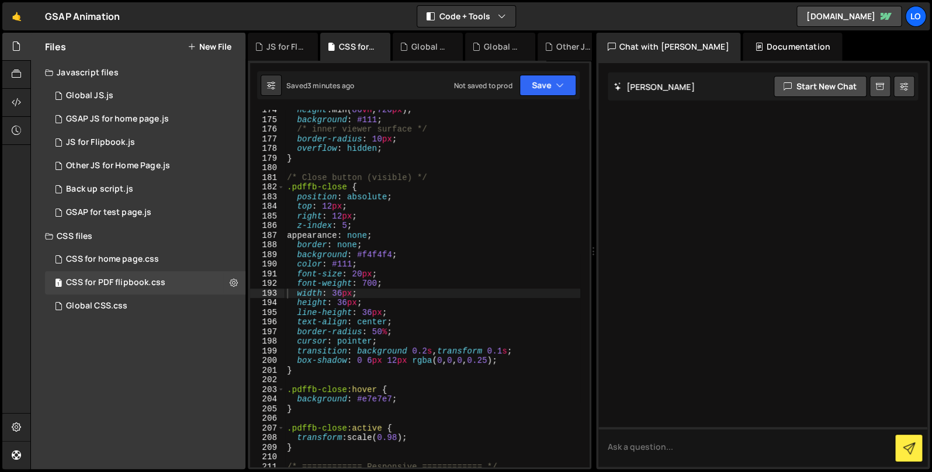
scroll to position [1908, 0]
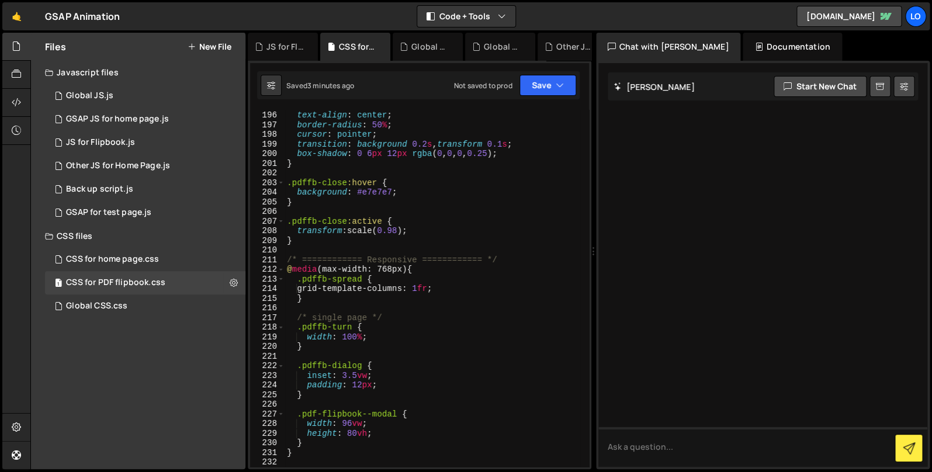
type textarea "}"
click at [334, 450] on div "line-height : 36 px ; text-align : center ; border-radius : 50 % ; cursor : poi…" at bounding box center [433, 288] width 296 height 376
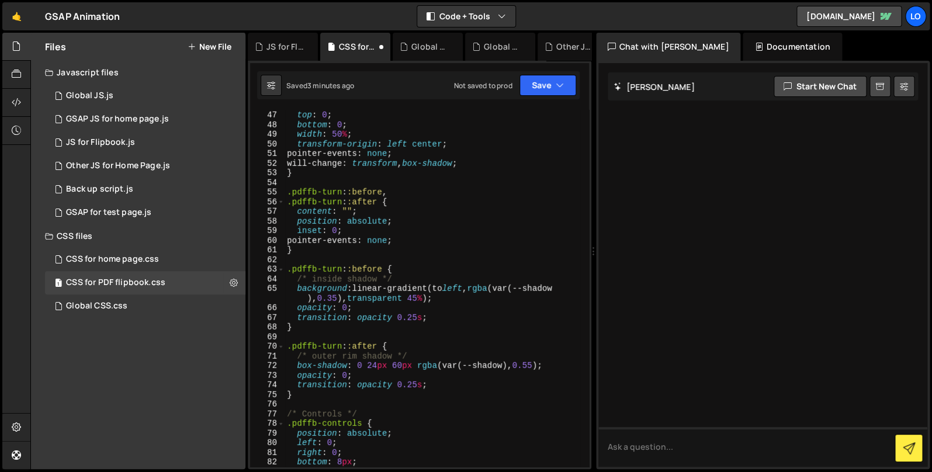
scroll to position [0, 0]
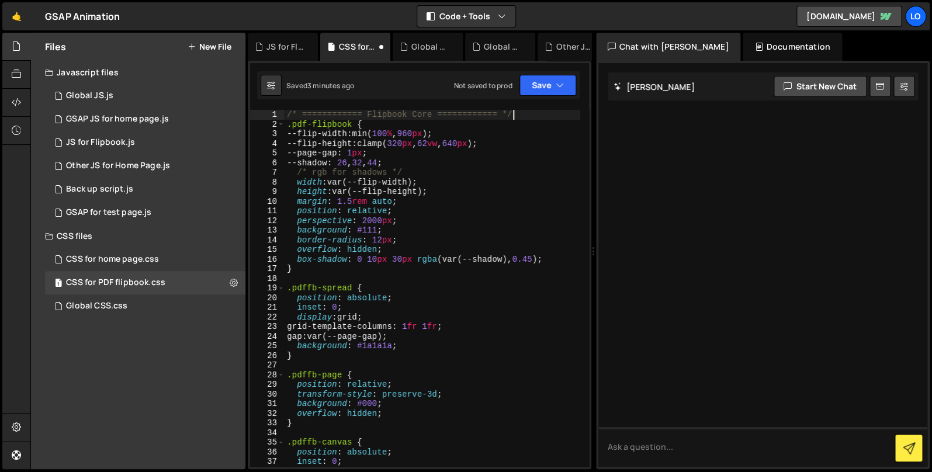
click at [540, 116] on div "/* ============ Flipbook Core ============ */ .pdf-flipbook { --flip-width : mi…" at bounding box center [433, 298] width 296 height 376
type textarea "/* ============ Flipbook Core ============ */"
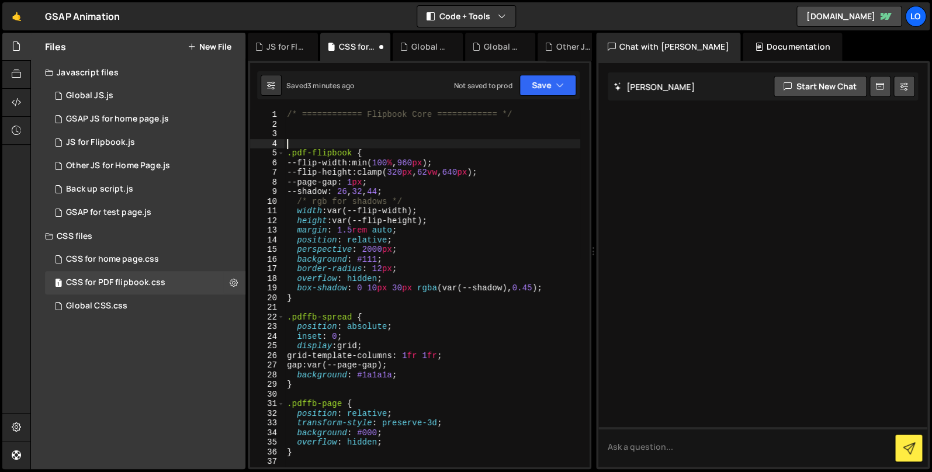
paste textarea ".pdffb-modal[hidden] { display: none !important; }"
type textarea ".pdffb-modal[hidden] { display: none !important; }"
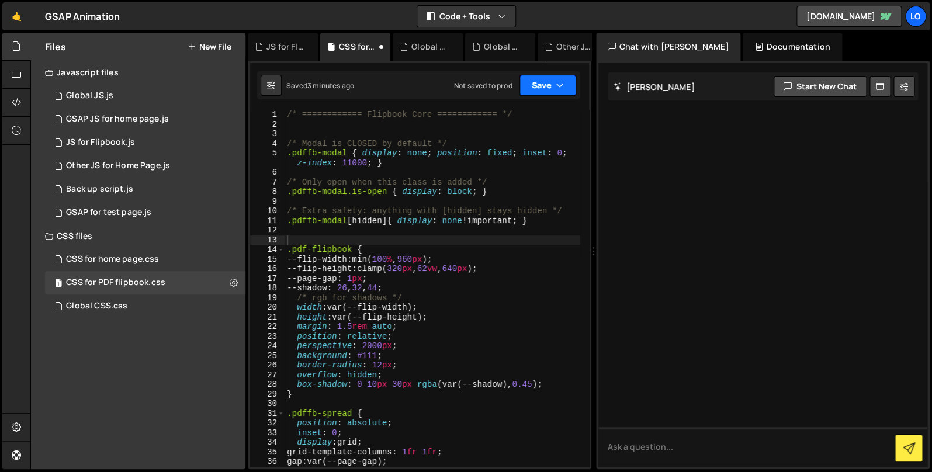
click at [539, 86] on button "Save" at bounding box center [547, 85] width 57 height 21
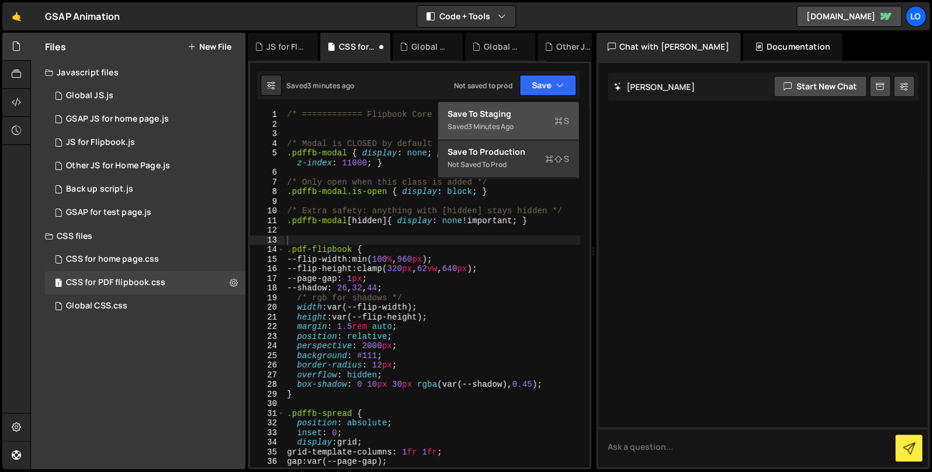
click at [524, 122] on div "Saved 3 minutes ago" at bounding box center [509, 127] width 122 height 14
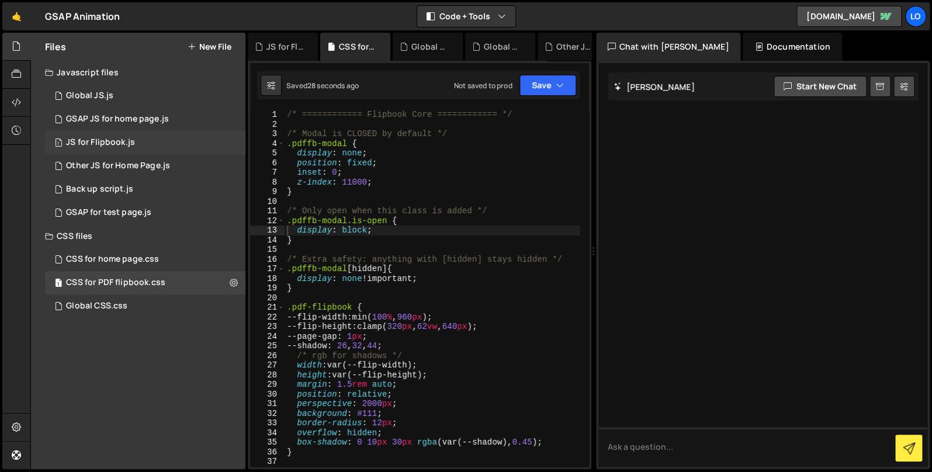
click at [136, 144] on div "1 JS for Flipbook.js 0" at bounding box center [145, 142] width 200 height 23
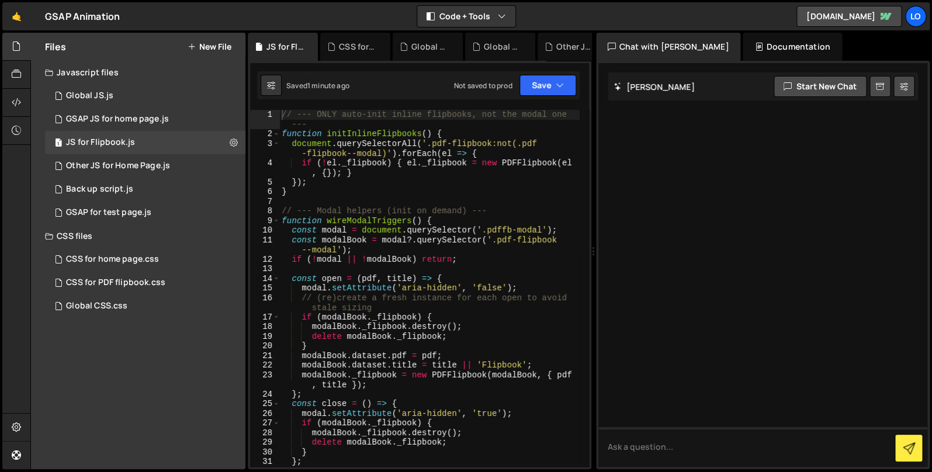
click at [517, 221] on div "// --- ONLY auto-init inline flipbooks, not the modal one --- function initInli…" at bounding box center [429, 308] width 300 height 396
type textarea "})();"
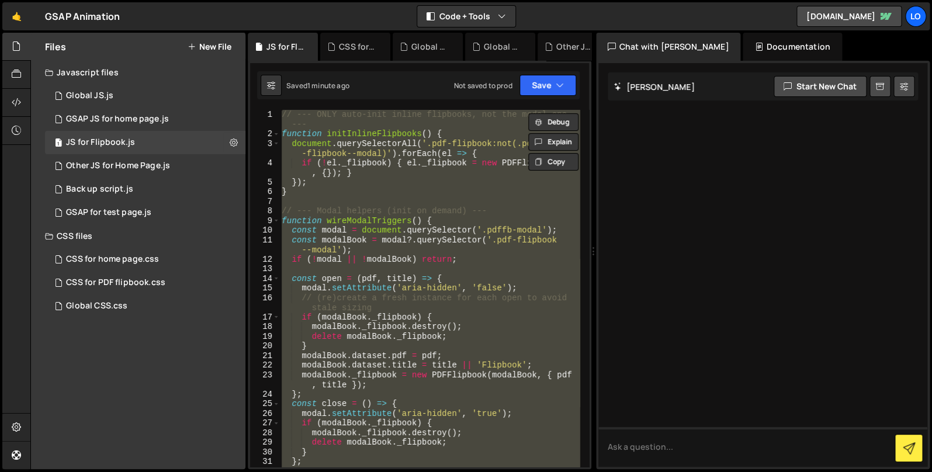
paste textarea
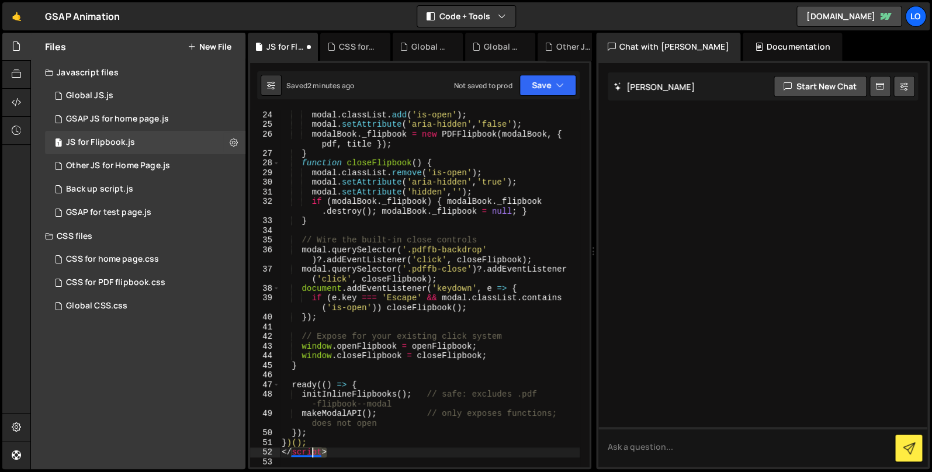
drag, startPoint x: 346, startPoint y: 457, endPoint x: 247, endPoint y: 450, distance: 99.6
click at [279, 451] on div "modal . removeAttribute ( 'hidden' ) ; modal . classList . add ( 'is-open' ) ; …" at bounding box center [429, 288] width 300 height 357
type textarea "</script>"
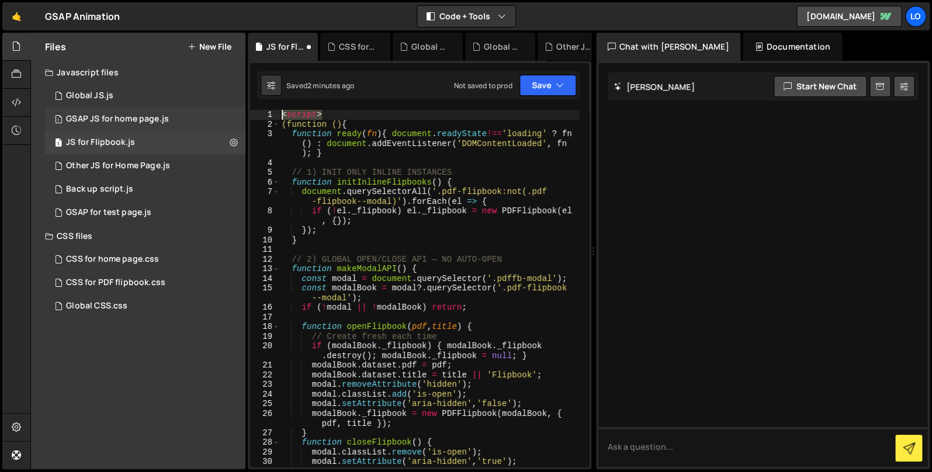
drag, startPoint x: 361, startPoint y: 110, endPoint x: 240, endPoint y: 108, distance: 121.0
click at [279, 110] on div "< script > (function () { function ready ( fn ) { document . readyState !== 'lo…" at bounding box center [429, 288] width 300 height 357
type textarea "<script>"
click at [500, 202] on div "( function ( ) { function ready ( fn ) { document . readyState !== 'loading' ? …" at bounding box center [429, 303] width 300 height 386
click at [543, 84] on button "Save" at bounding box center [547, 85] width 57 height 21
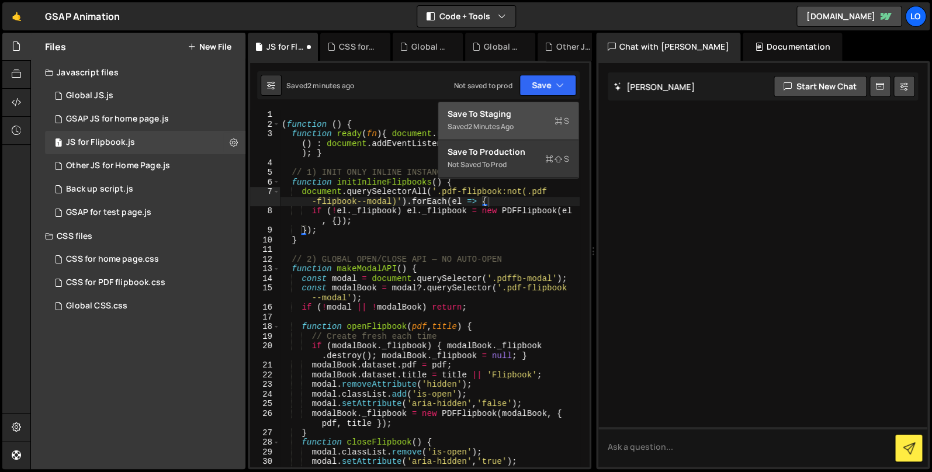
click at [519, 117] on div "Save to Staging S" at bounding box center [509, 114] width 122 height 12
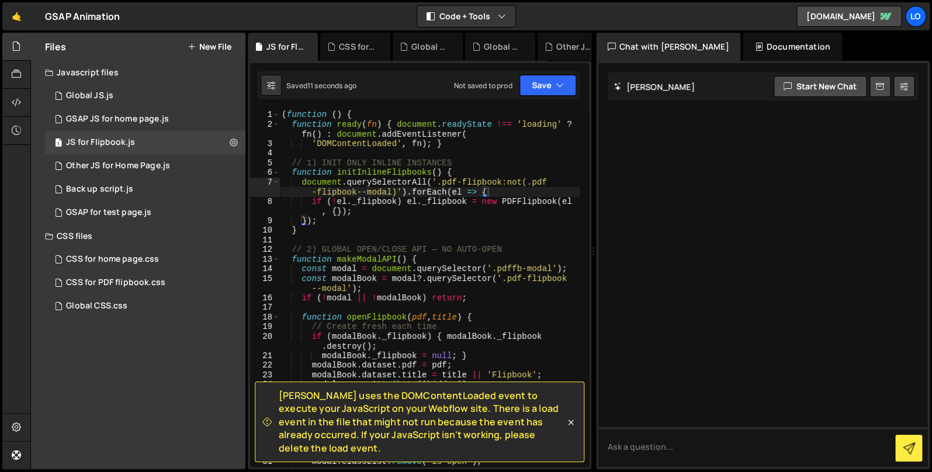
click at [573, 425] on icon at bounding box center [571, 423] width 12 height 12
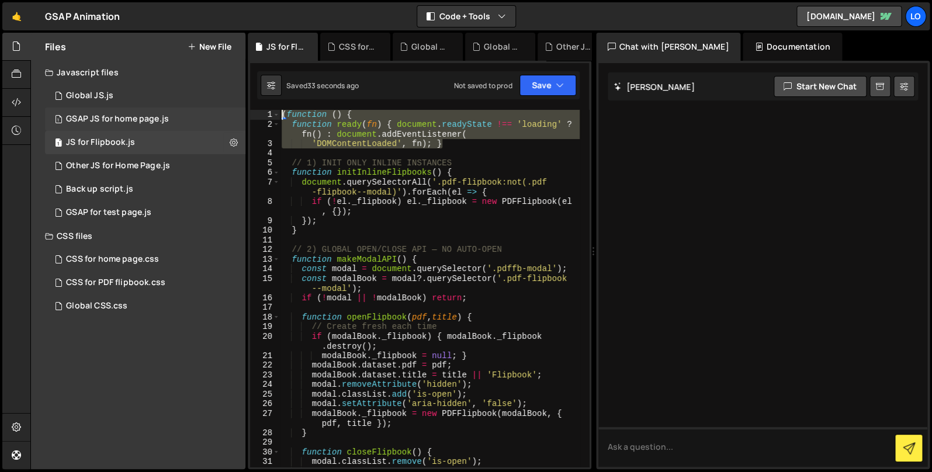
drag, startPoint x: 481, startPoint y: 145, endPoint x: 220, endPoint y: 109, distance: 264.3
click at [279, 110] on div "( function ( ) { function ready ( fn ) { document . readyState !== 'loading' ? …" at bounding box center [429, 288] width 300 height 357
paste textarea "openFlipbook('https://your-site.com/files/brochure.pdf', 'Brochure');"
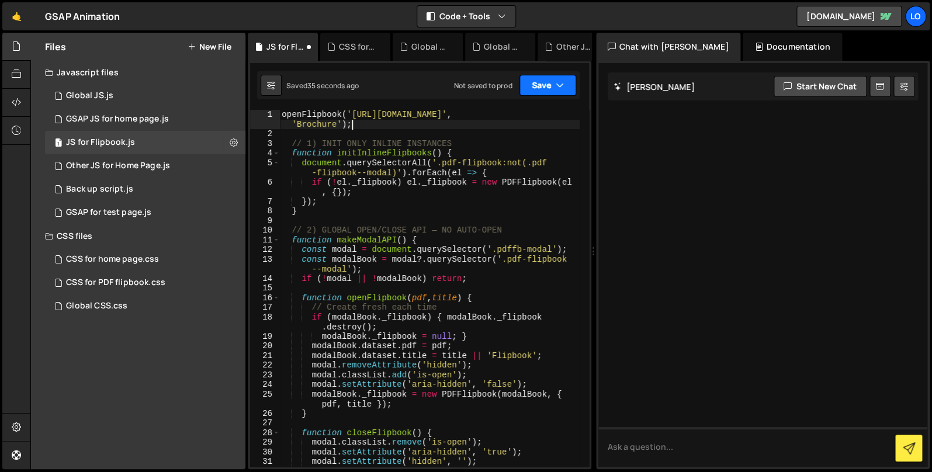
click at [538, 86] on button "Save" at bounding box center [547, 85] width 57 height 21
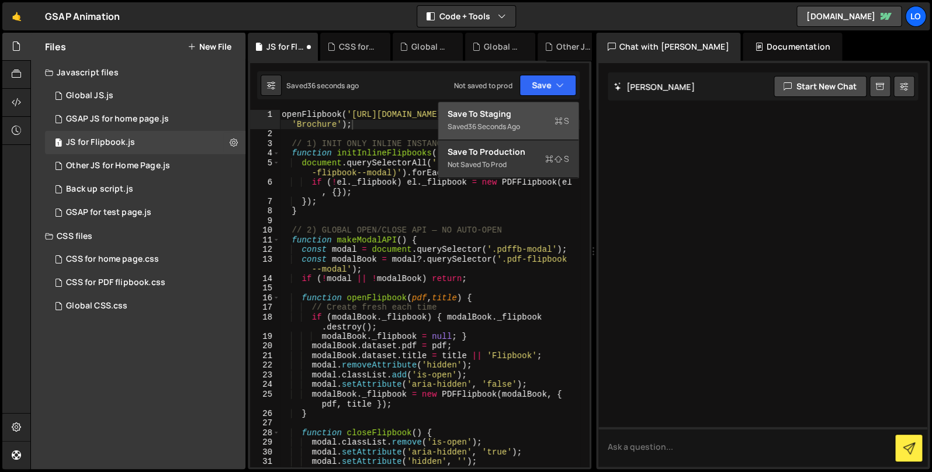
click at [522, 122] on div "Saved 36 seconds ago" at bounding box center [509, 127] width 122 height 14
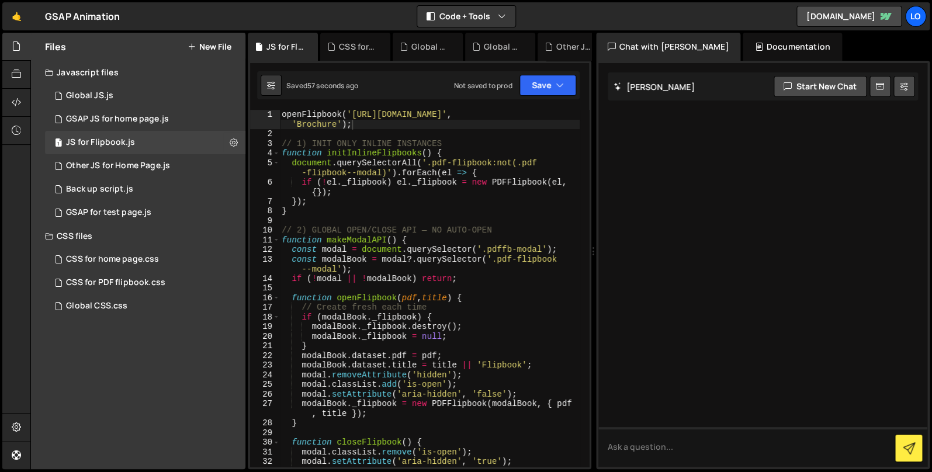
click at [441, 124] on div "openFlipbook ( 'https://your-site.com/files/brochure.pdf' , 'Brochure' ) ; // 1…" at bounding box center [429, 303] width 300 height 386
drag, startPoint x: 373, startPoint y: 113, endPoint x: 372, endPoint y: 107, distance: 6.1
click at [373, 112] on div "openFlipbook ( 'https://your-site.com/files/brochure.pdf' , 'Brochure' ) ; // 1…" at bounding box center [429, 303] width 300 height 386
drag, startPoint x: 353, startPoint y: 114, endPoint x: 574, endPoint y: 103, distance: 220.5
click at [553, 113] on div "openFlipbook ( 'https://your-site.com/files/brochure.pdf' , 'Brochure' ) ; // 1…" at bounding box center [429, 303] width 300 height 386
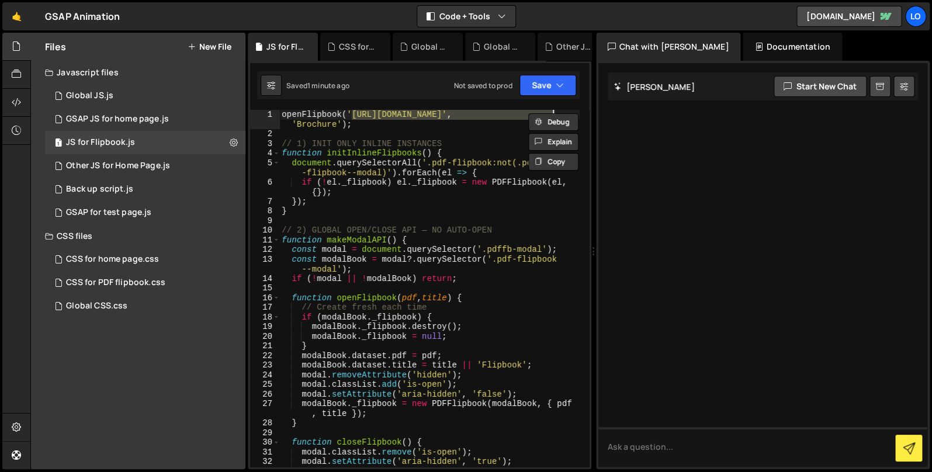
paste textarea "cdn.prod.website-files.com/680432b9583a3fb53c77a28f/6892735c4f1ba5ef3a825fc6_ve…"
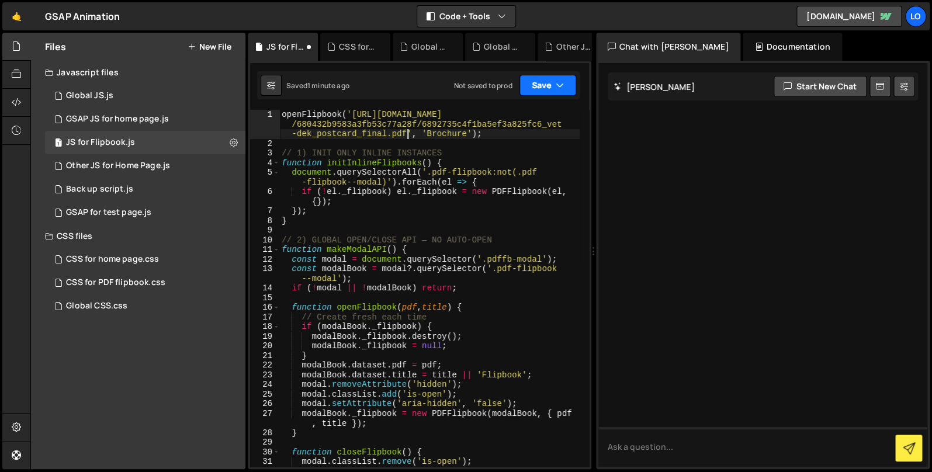
click at [539, 82] on button "Save" at bounding box center [547, 85] width 57 height 21
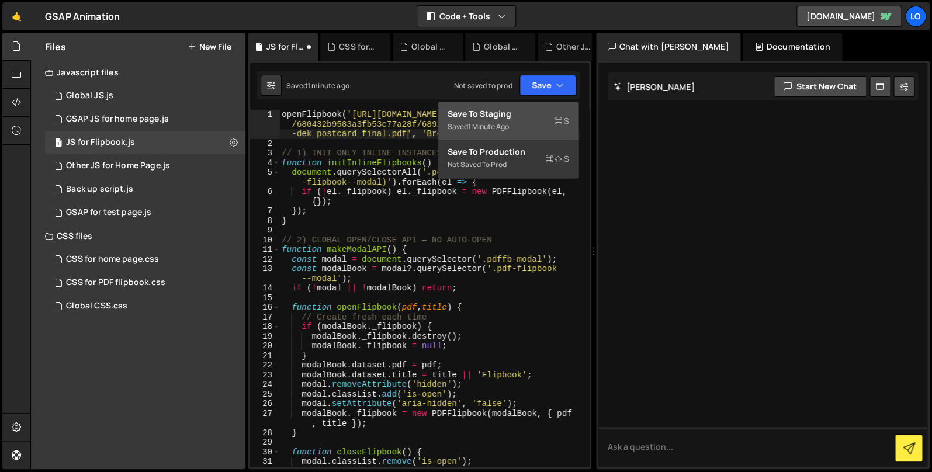
click at [524, 117] on div "Save to Staging S" at bounding box center [509, 114] width 122 height 12
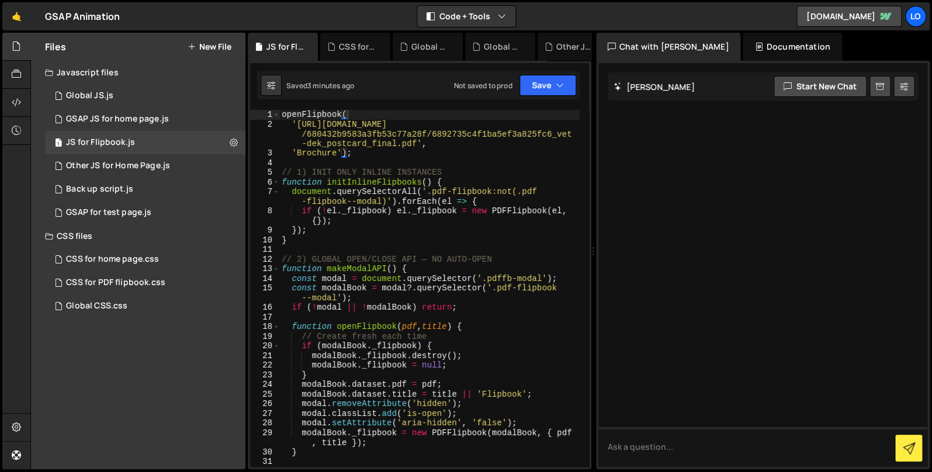
click at [473, 233] on div "openFlipbook ( 'https://cdn.prod.website-files.com /680432b9583a3fb53c77a28f/68…" at bounding box center [429, 298] width 300 height 376
type textarea "})();"
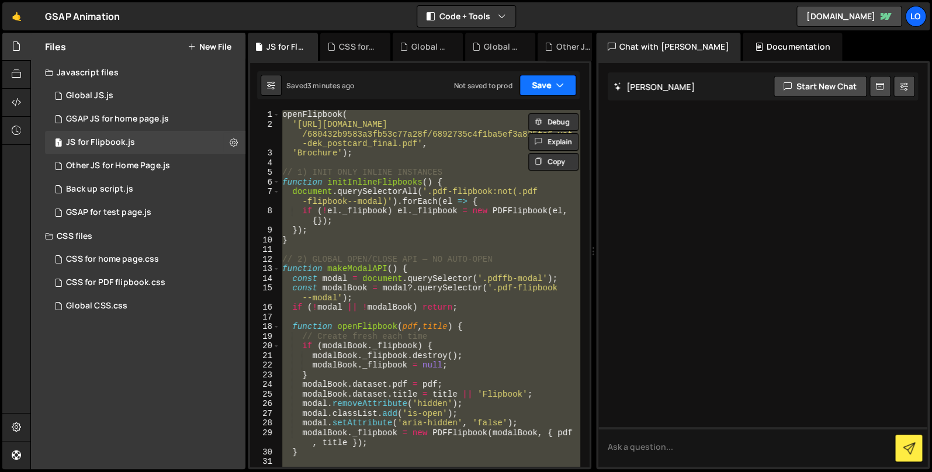
click at [543, 85] on button "Save" at bounding box center [547, 85] width 57 height 21
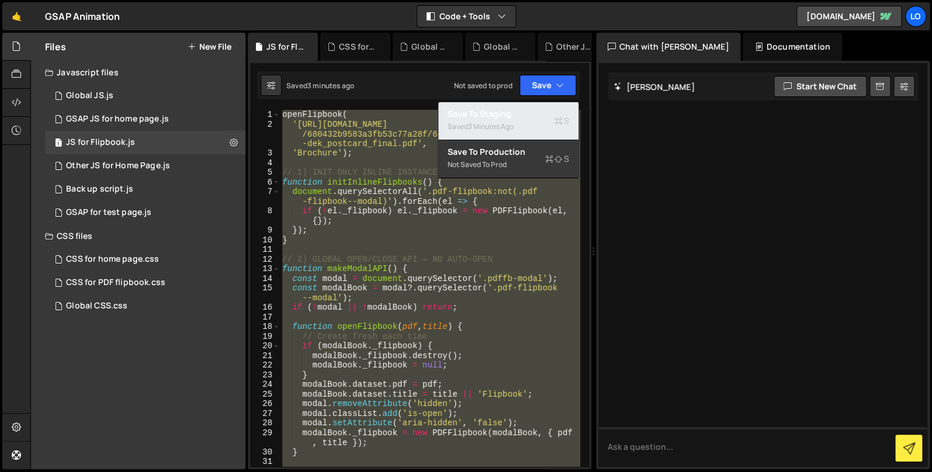
click at [516, 116] on div "Save to Staging S" at bounding box center [509, 114] width 122 height 12
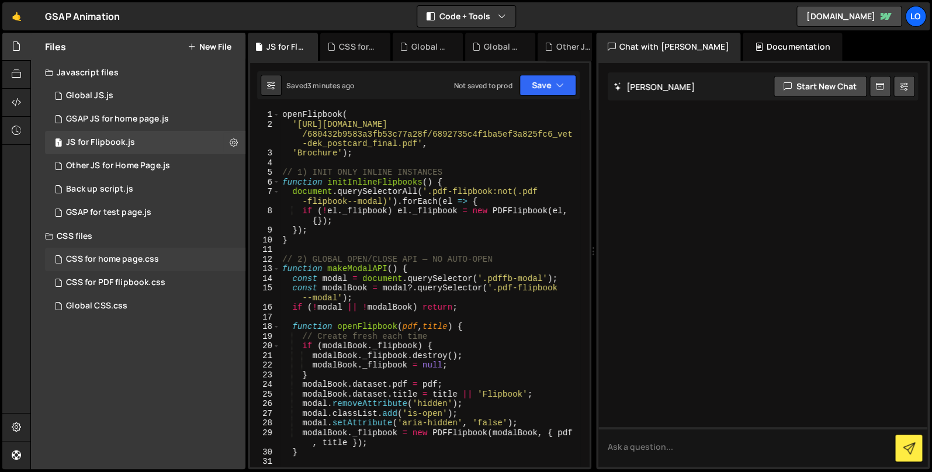
click at [148, 259] on div "CSS for home page.css" at bounding box center [112, 259] width 93 height 11
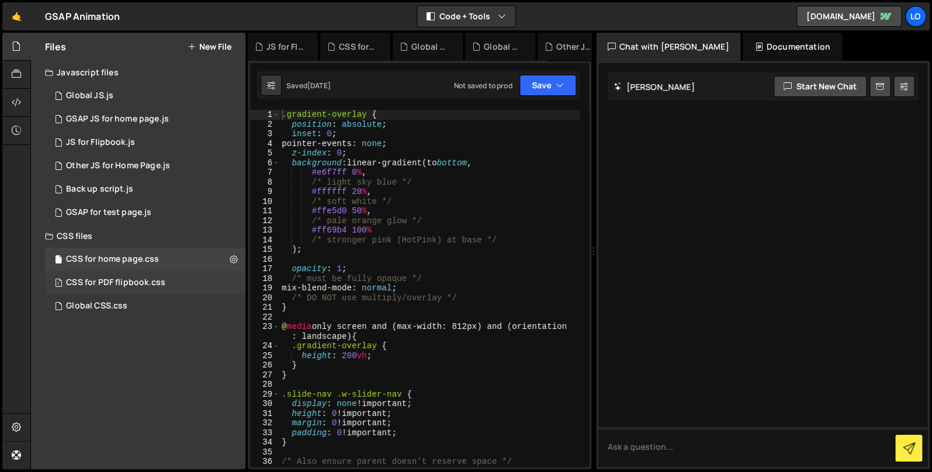
click at [154, 286] on div "CSS for PDF flipbook.css" at bounding box center [115, 283] width 99 height 11
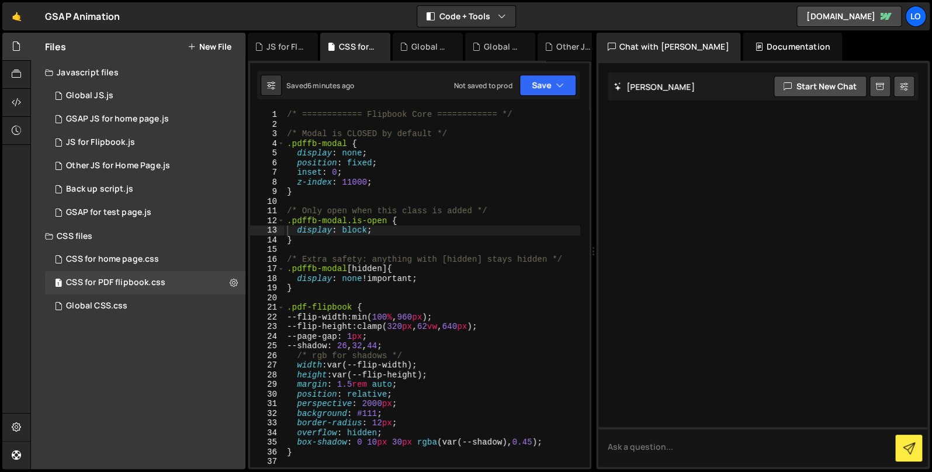
click at [459, 203] on div "/* ============ Flipbook Core ============ */ /* Modal is CLOSED by default */ …" at bounding box center [433, 298] width 296 height 376
type textarea "}"
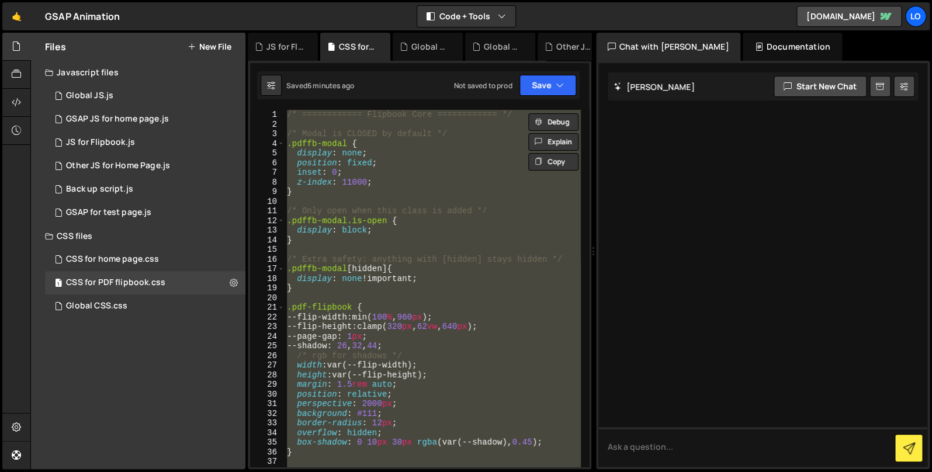
paste textarea
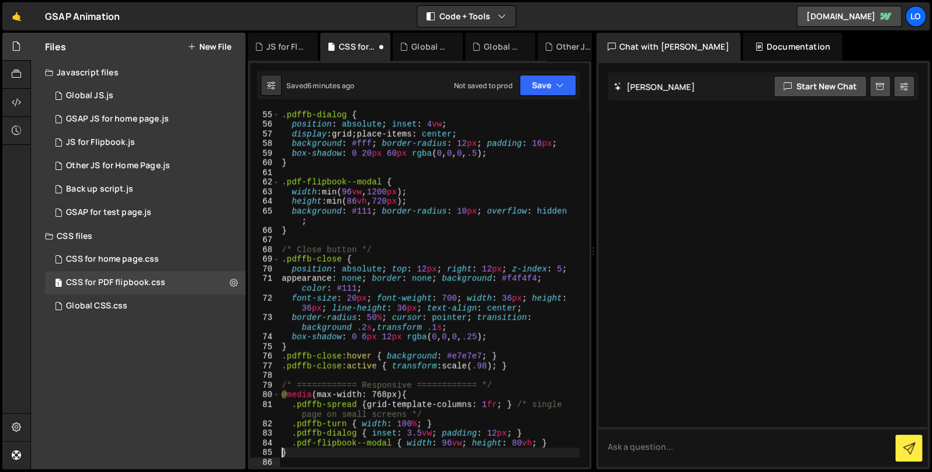
scroll to position [742, 0]
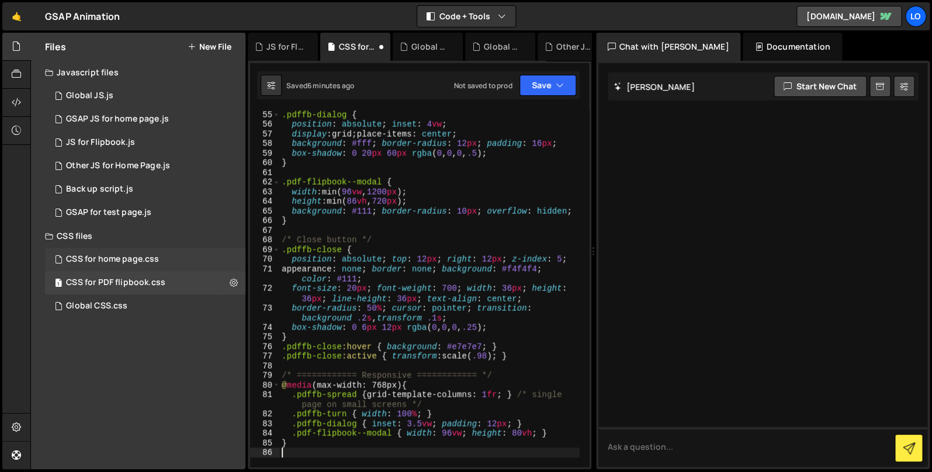
click at [150, 259] on div "CSS for home page.css" at bounding box center [112, 259] width 93 height 11
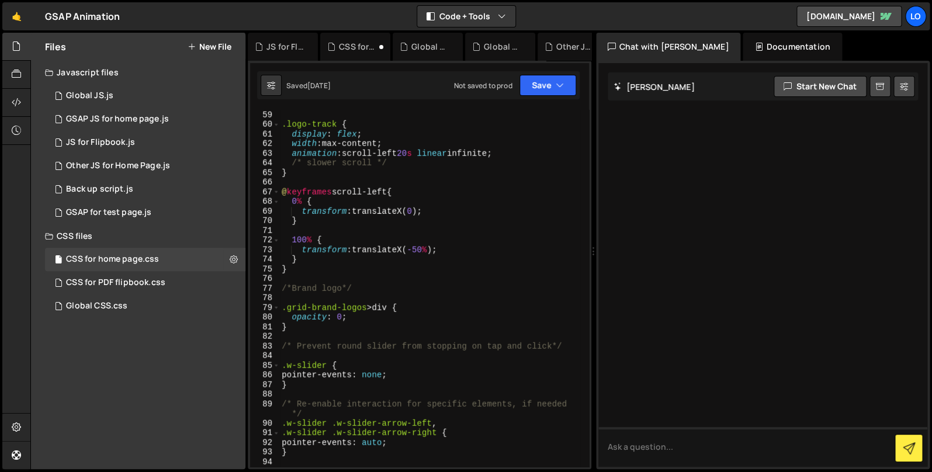
scroll to position [0, 0]
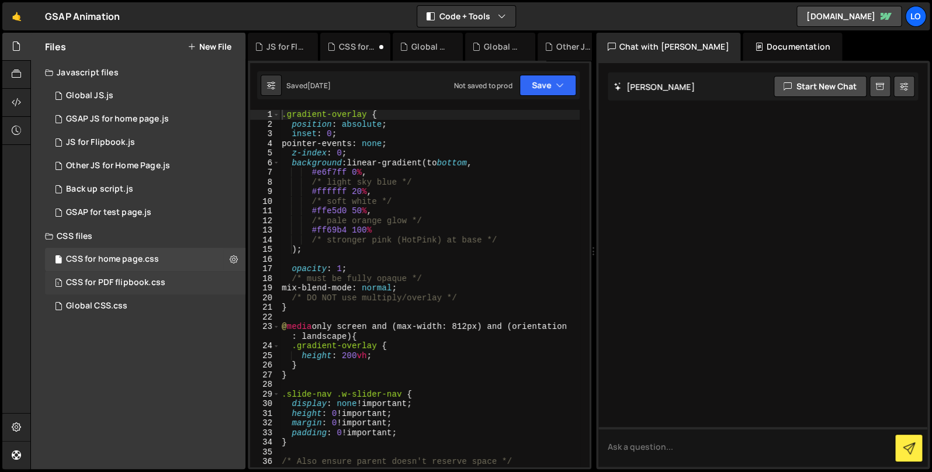
click at [150, 285] on div "CSS for PDF flipbook.css" at bounding box center [115, 283] width 99 height 11
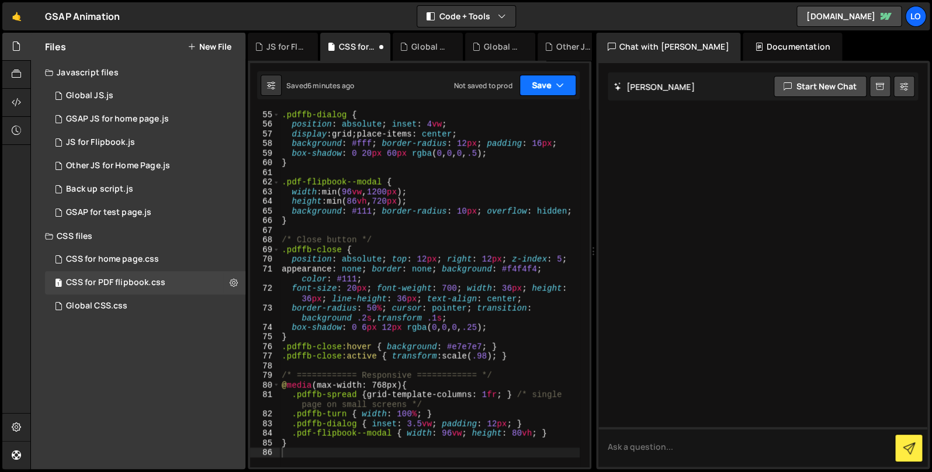
click at [536, 84] on button "Save" at bounding box center [547, 85] width 57 height 21
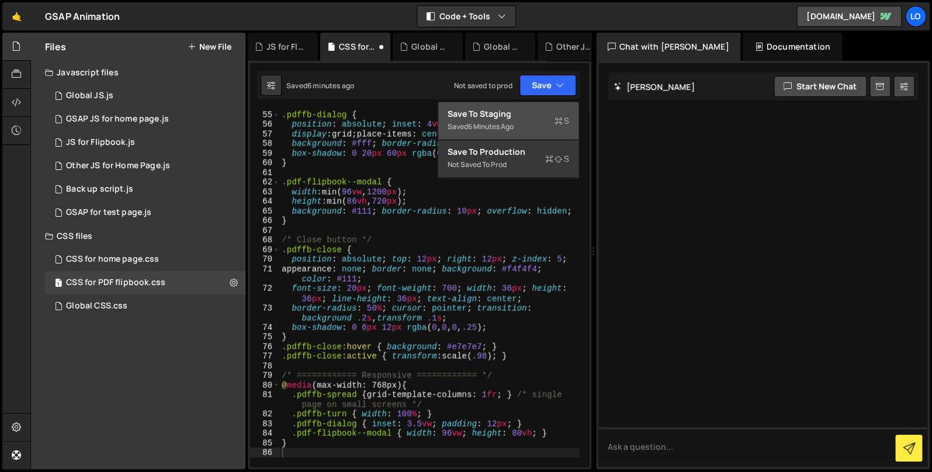
click at [517, 120] on button "Save to Staging S Saved 6 minutes ago" at bounding box center [508, 121] width 140 height 38
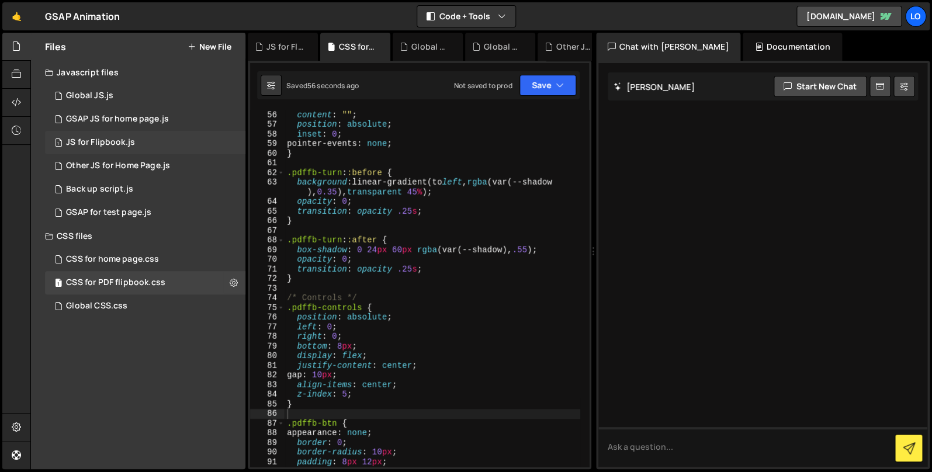
click at [176, 140] on div "1 JS for Flipbook.js 0" at bounding box center [145, 142] width 200 height 23
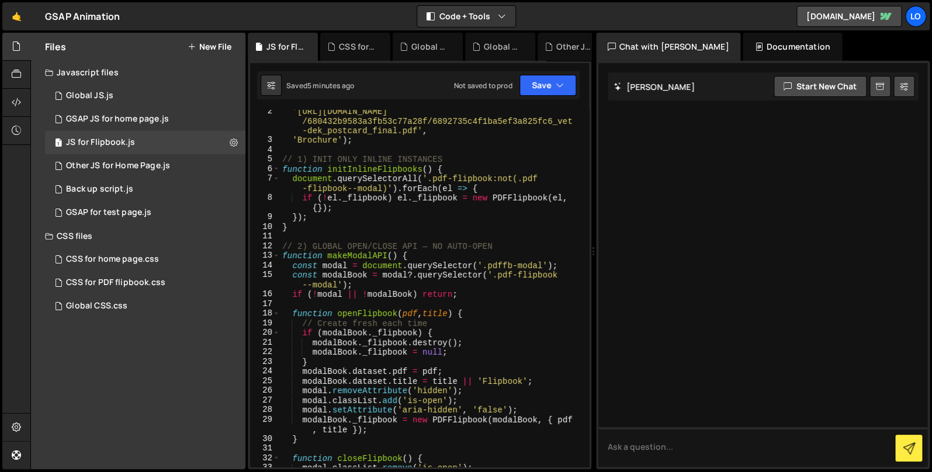
scroll to position [0, 0]
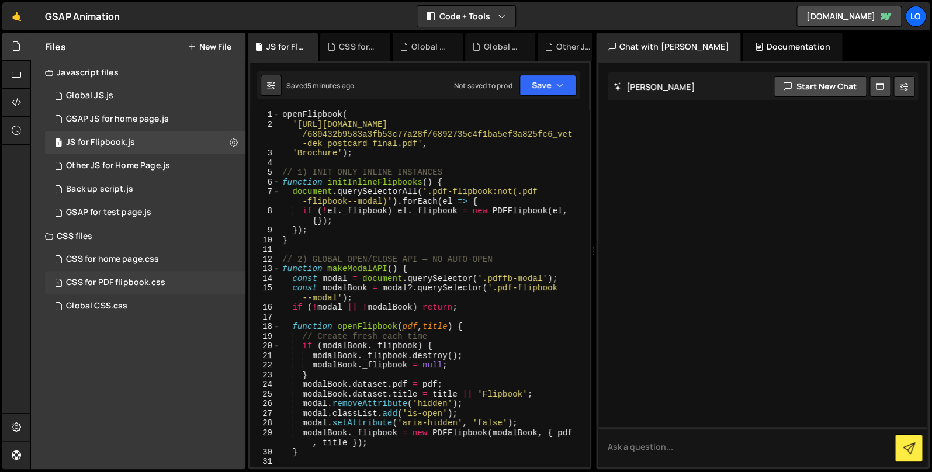
click at [157, 285] on div "CSS for PDF flipbook.css" at bounding box center [115, 283] width 99 height 11
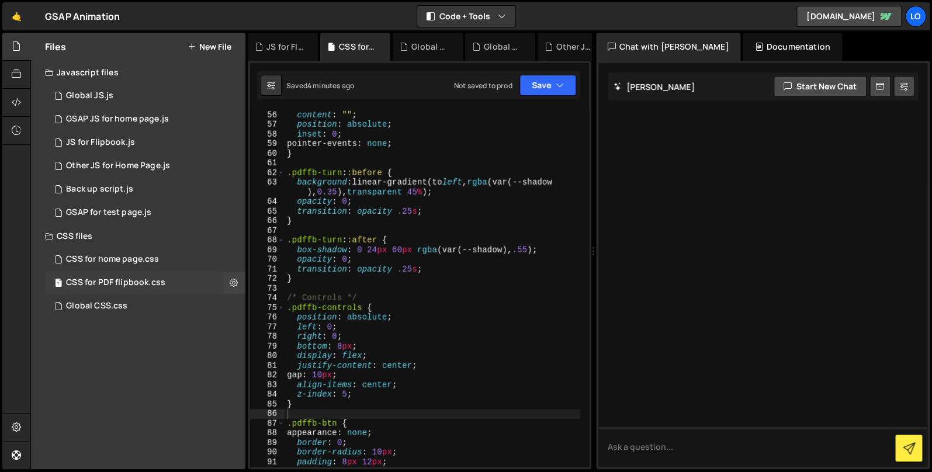
click at [155, 282] on div "CSS for PDF flipbook.css" at bounding box center [115, 283] width 99 height 11
click at [494, 189] on div ".pdffb-turn : :after { content : " " ; position : absolute ; inset : 0 ; pointe…" at bounding box center [433, 288] width 296 height 376
type textarea "}"
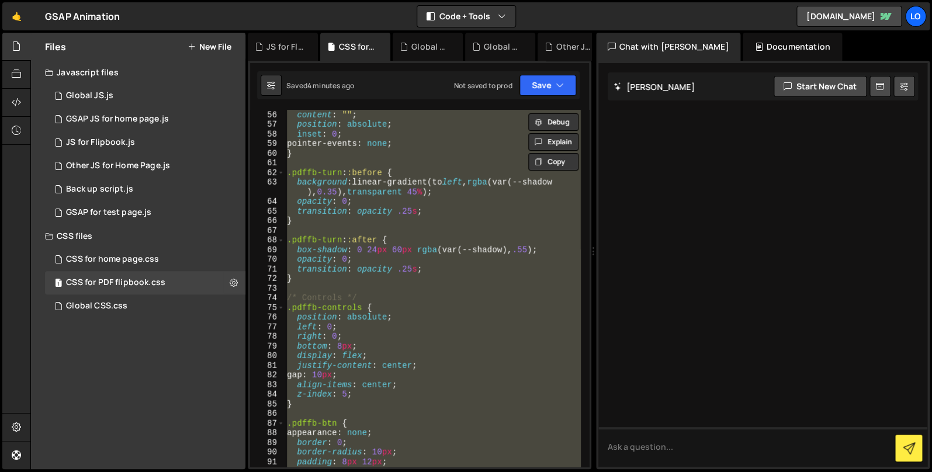
paste textarea
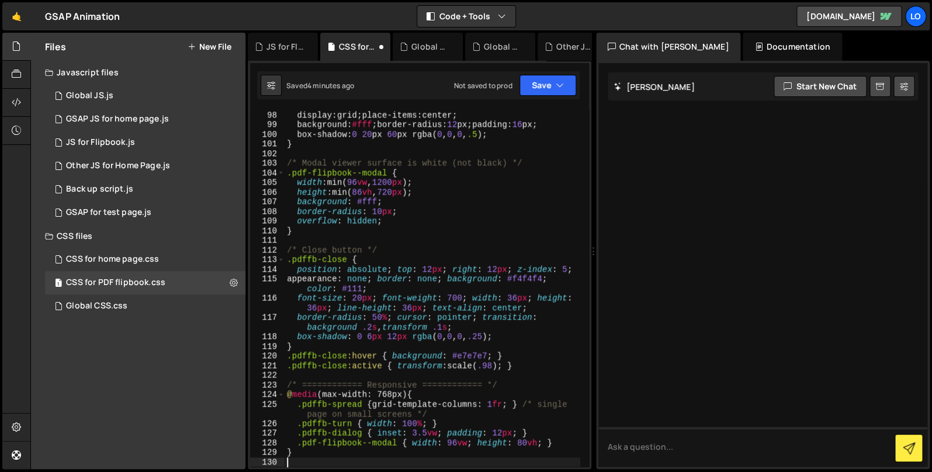
scroll to position [1070, 0]
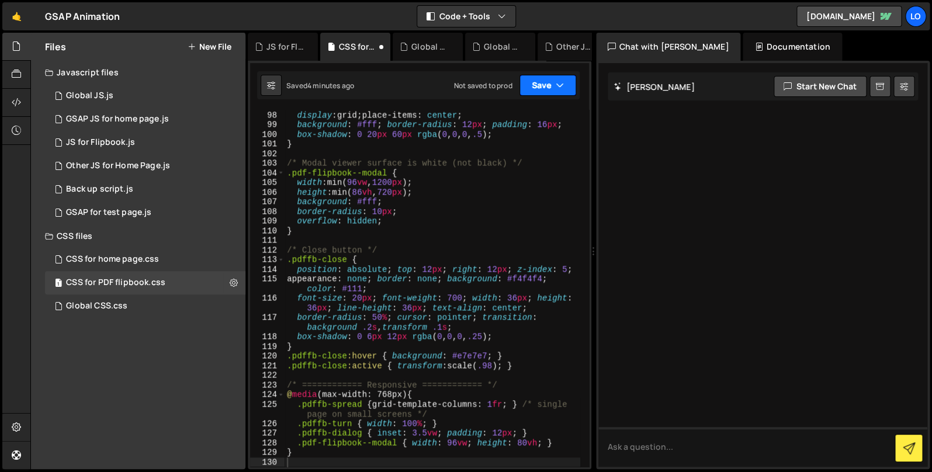
click at [539, 87] on button "Save" at bounding box center [547, 85] width 57 height 21
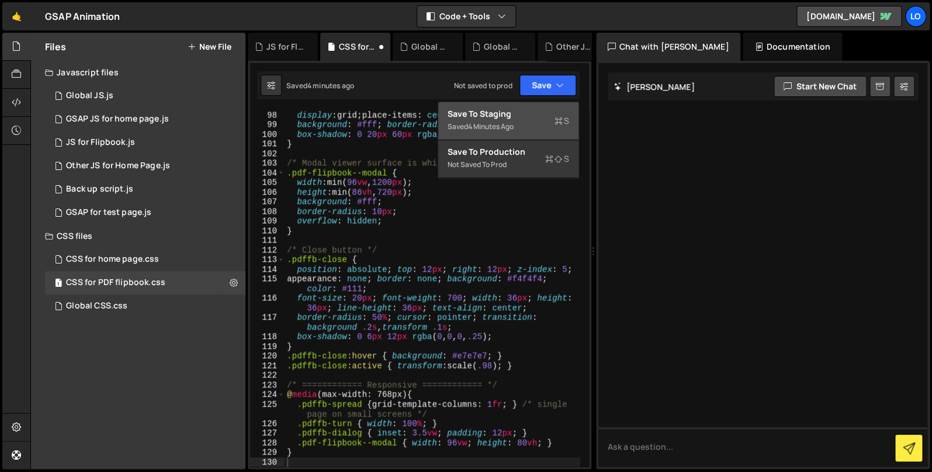
click at [516, 120] on div "Save to Staging S" at bounding box center [509, 114] width 122 height 12
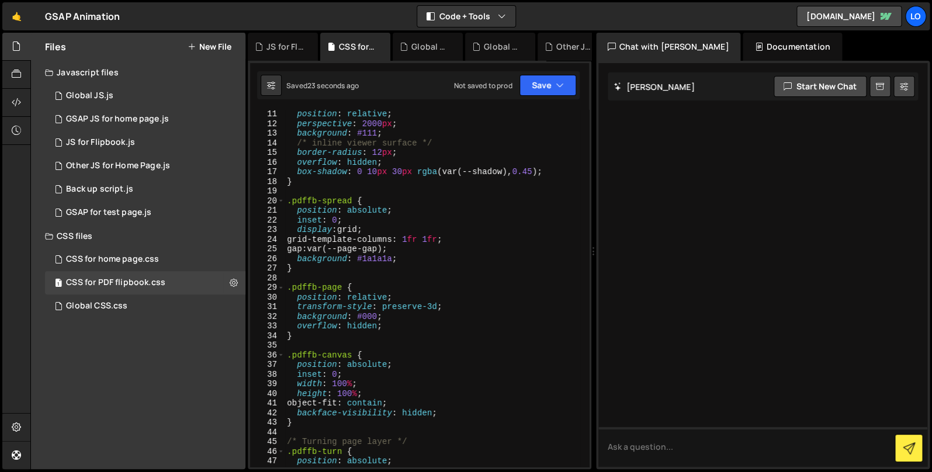
scroll to position [0, 0]
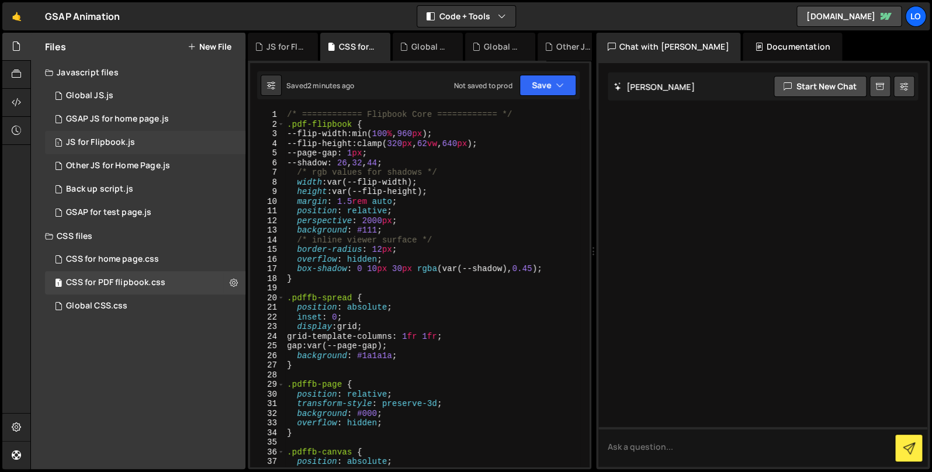
click at [147, 143] on div "1 JS for Flipbook.js 0" at bounding box center [145, 142] width 200 height 23
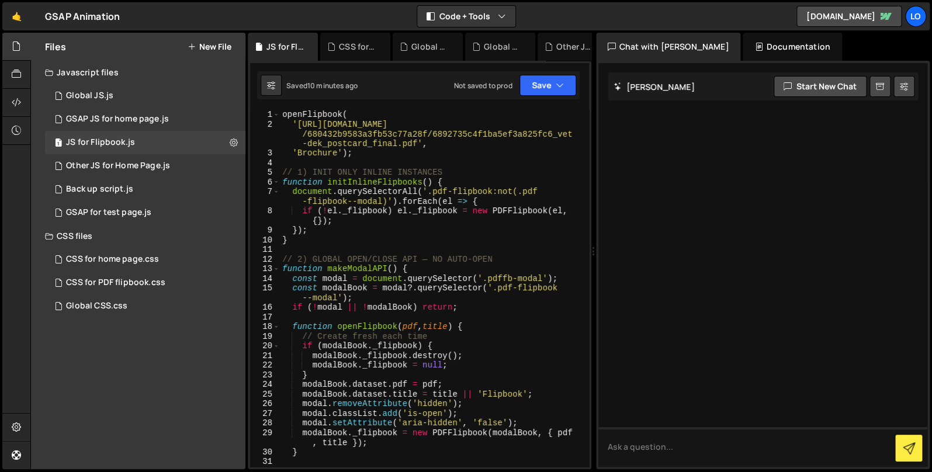
click at [497, 197] on div "openFlipbook ( 'https://cdn.prod.website-files.com /680432b9583a3fb53c77a28f/68…" at bounding box center [430, 298] width 300 height 376
type textarea "})();"
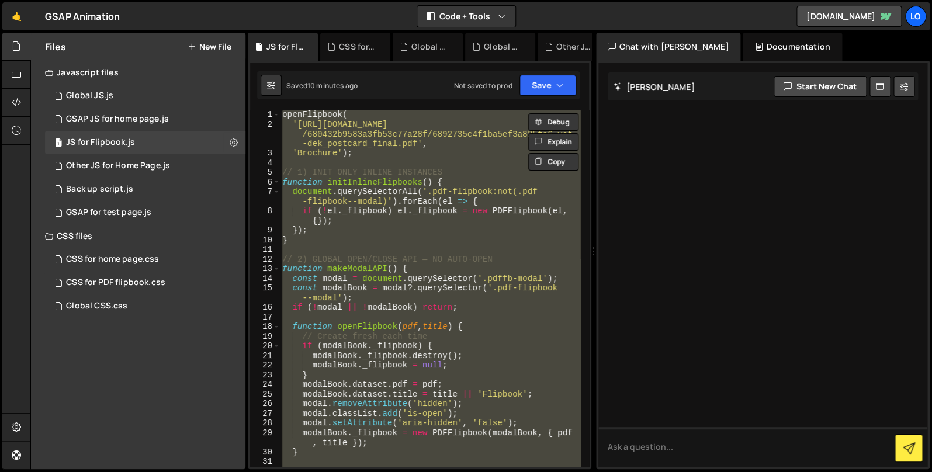
paste textarea
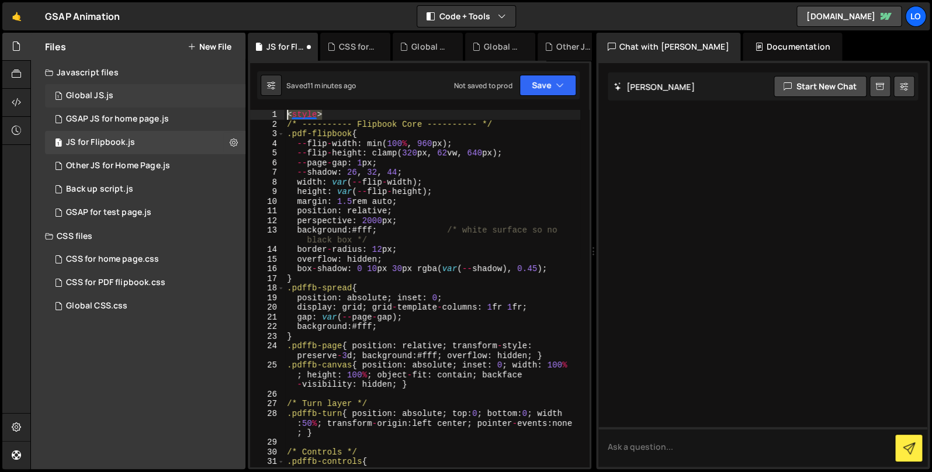
drag, startPoint x: 315, startPoint y: 112, endPoint x: 217, endPoint y: 96, distance: 98.8
click at [285, 110] on div "< style > /* ---------- Flipbook Core ---------- */ .pdf-flipbook { -- flip - w…" at bounding box center [433, 288] width 296 height 357
type textarea "<style>"
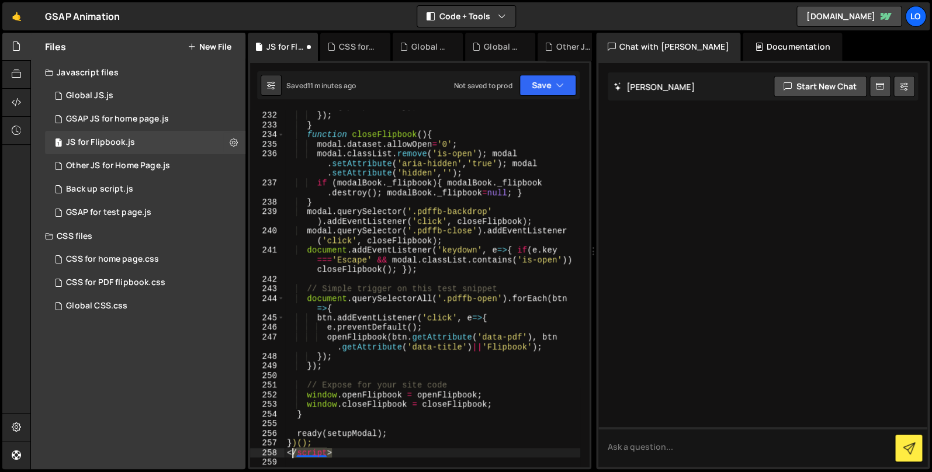
drag, startPoint x: 356, startPoint y: 453, endPoint x: 259, endPoint y: 450, distance: 97.0
click at [285, 455] on div "modalBook . _flipbook = new PDFFlipbook ( modalBook , { pdf , title }) ; }) ; }…" at bounding box center [433, 288] width 296 height 357
type textarea "</script>"
click at [535, 90] on button "Save" at bounding box center [547, 85] width 57 height 21
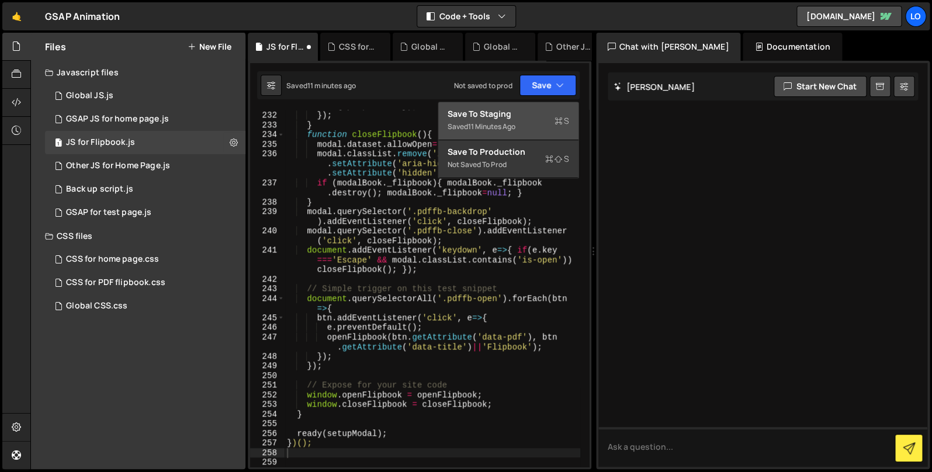
click at [544, 120] on div "Save to Staging S" at bounding box center [509, 114] width 122 height 12
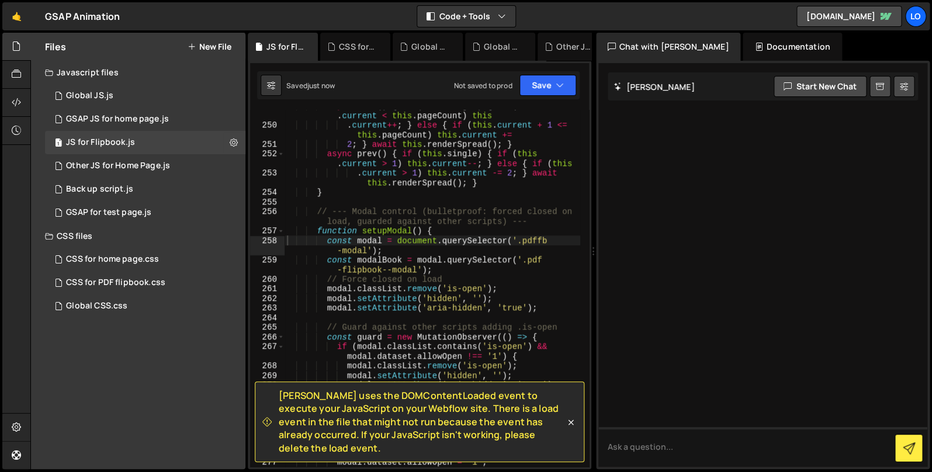
click at [569, 428] on icon at bounding box center [571, 423] width 12 height 12
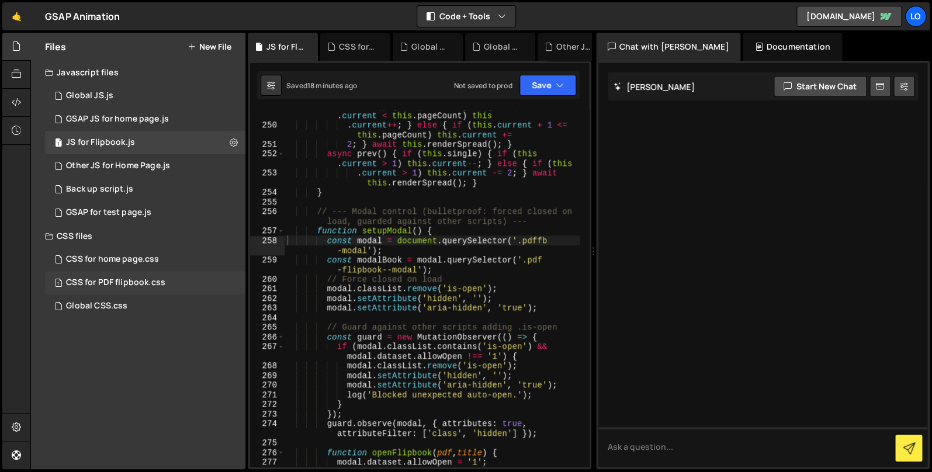
click at [168, 284] on div "1 CSS for PDF flipbook.css 0" at bounding box center [147, 282] width 204 height 23
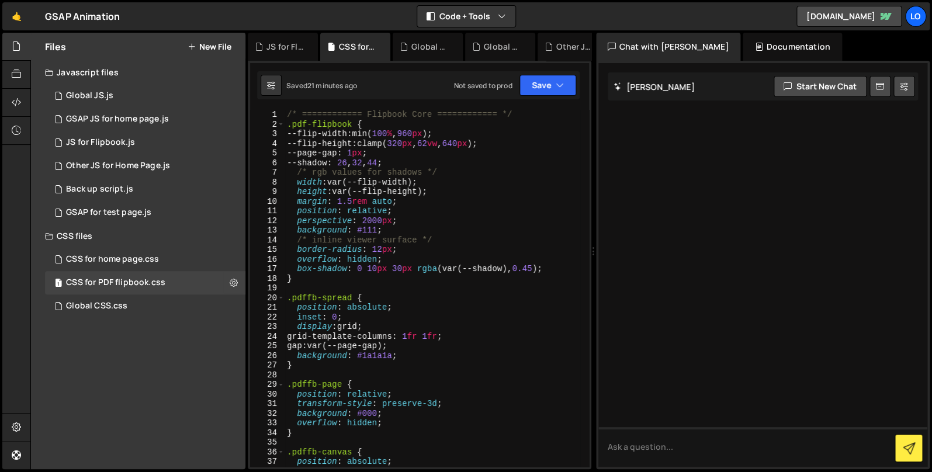
click at [460, 230] on div "/* ============ Flipbook Core ============ */ .pdf-flipbook { --flip-width : mi…" at bounding box center [433, 298] width 296 height 376
type textarea "}"
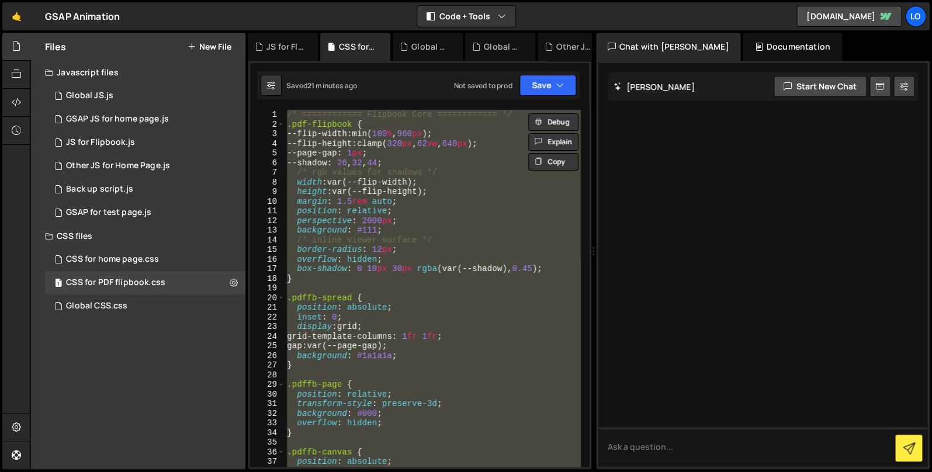
paste textarea
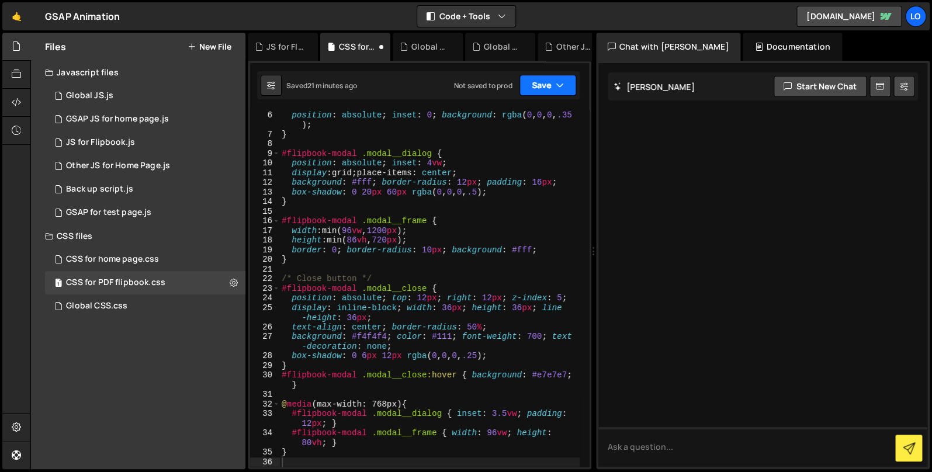
click at [539, 84] on button "Save" at bounding box center [547, 85] width 57 height 21
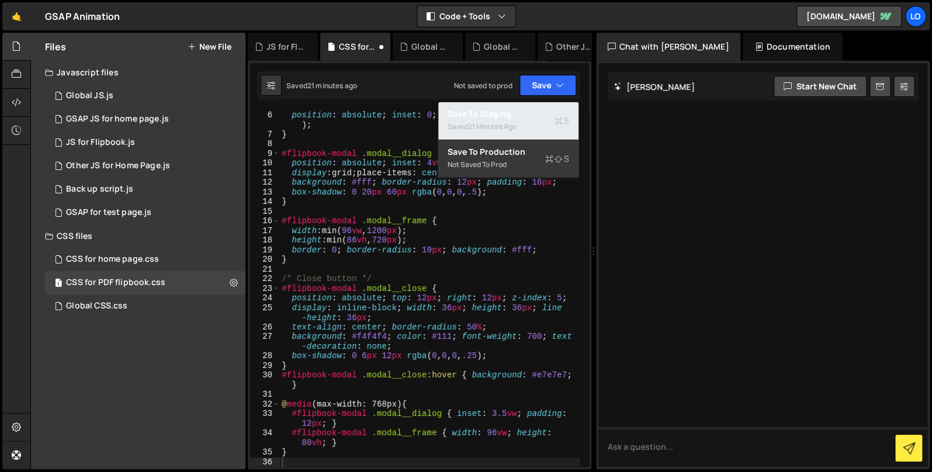
click at [508, 115] on div "Save to Staging S" at bounding box center [509, 114] width 122 height 12
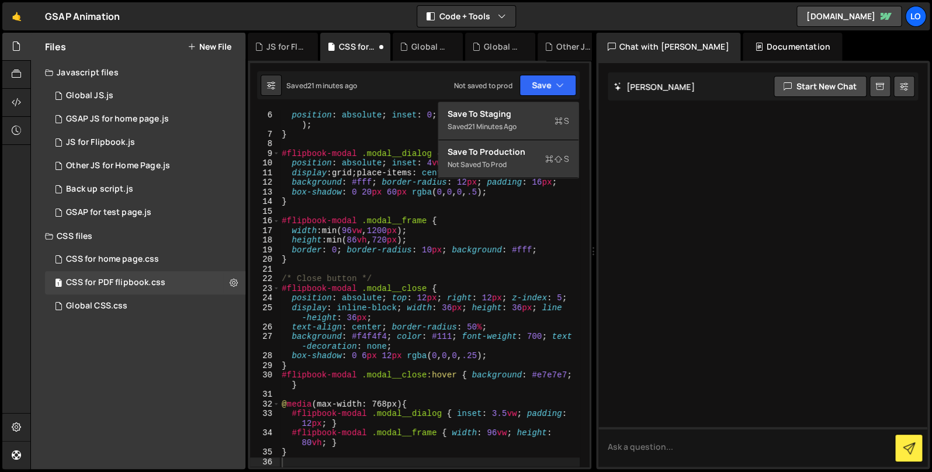
scroll to position [57, 0]
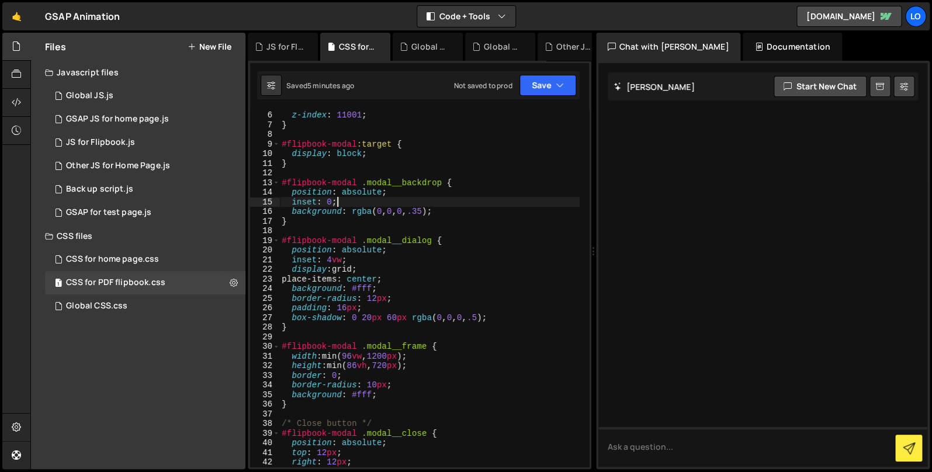
click at [477, 199] on div "display : none ; z-index : 11001 ; } #flipbook-modal :target { display : block …" at bounding box center [429, 288] width 300 height 376
click at [160, 284] on div "CSS for PDF flipbook.css" at bounding box center [115, 283] width 99 height 11
click at [455, 248] on div "display : none ; z-index : 11001 ; } #flipbook-modal :target { display : block …" at bounding box center [429, 288] width 300 height 376
type textarea "}"
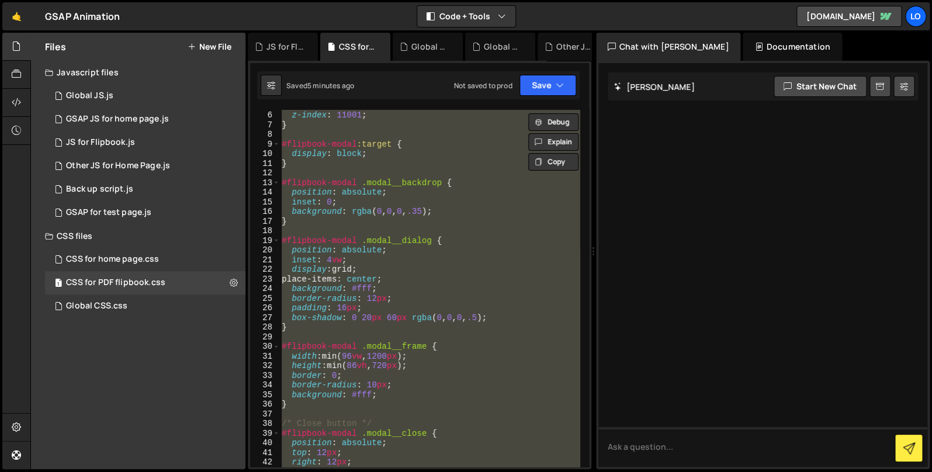
scroll to position [0, 0]
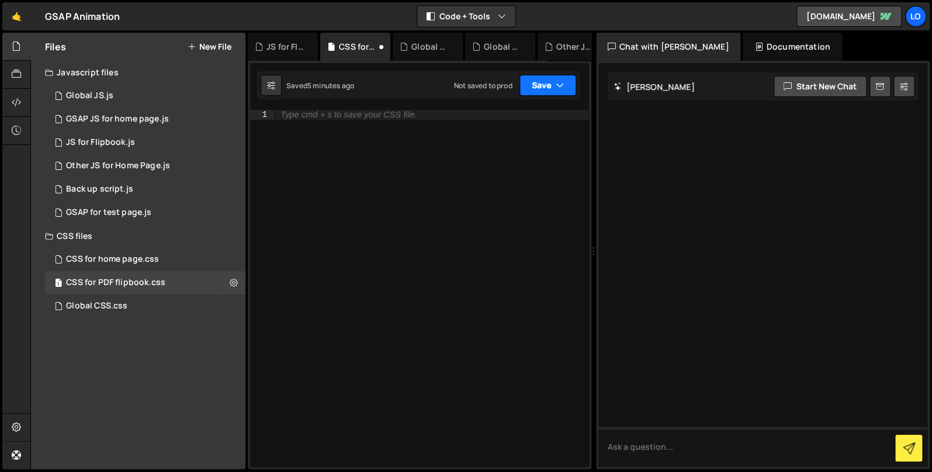
click at [546, 84] on button "Save" at bounding box center [547, 85] width 57 height 21
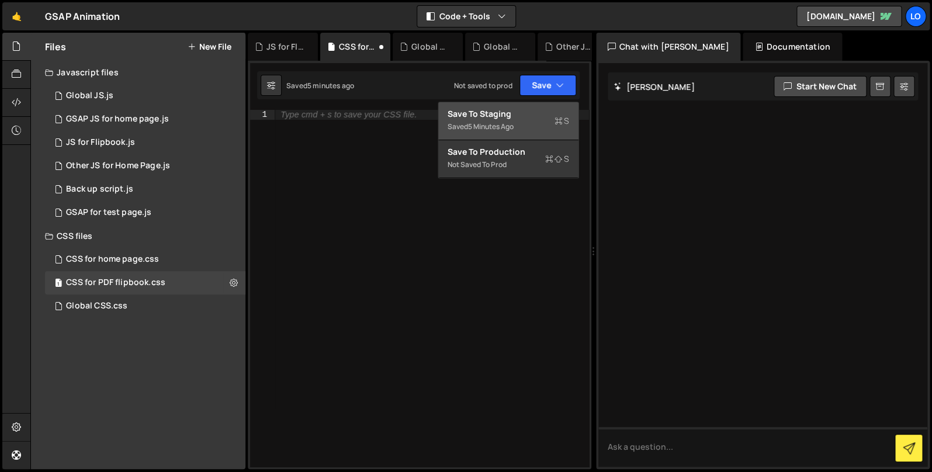
click at [514, 123] on div "5 minutes ago" at bounding box center [491, 127] width 46 height 10
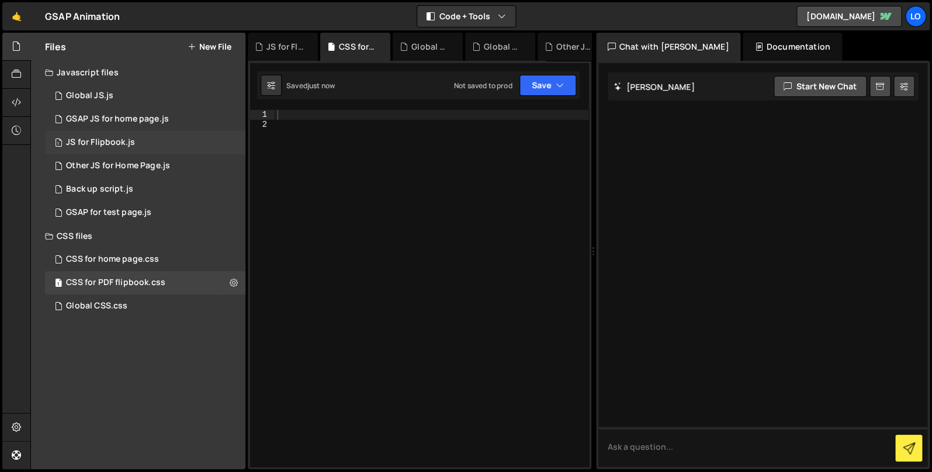
click at [142, 141] on div "1 JS for Flipbook.js 0" at bounding box center [145, 142] width 200 height 23
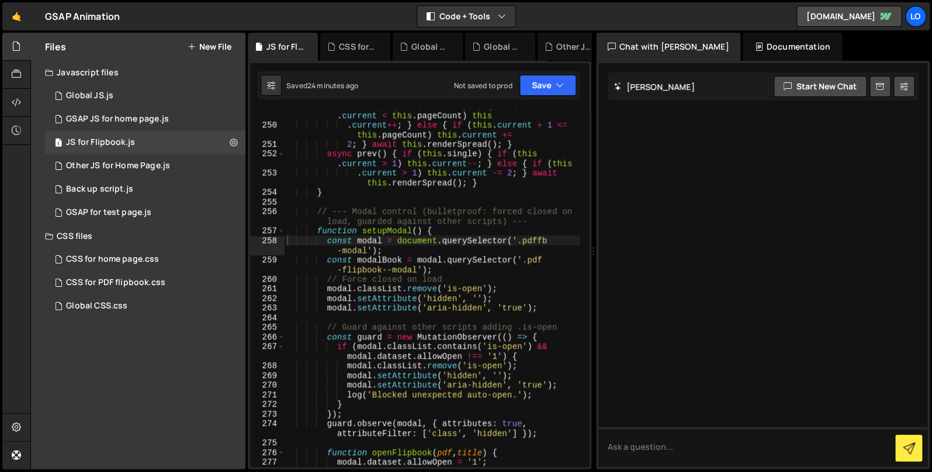
click at [431, 258] on div "async next ( ) { if ( this . single ) { if ( this . current < this . pageCount …" at bounding box center [433, 293] width 296 height 386
type textarea "})();"
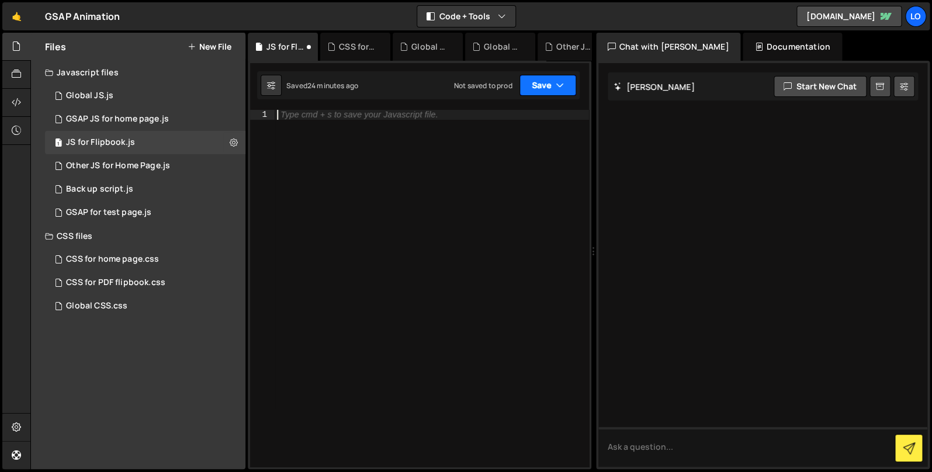
click at [539, 81] on button "Save" at bounding box center [547, 85] width 57 height 21
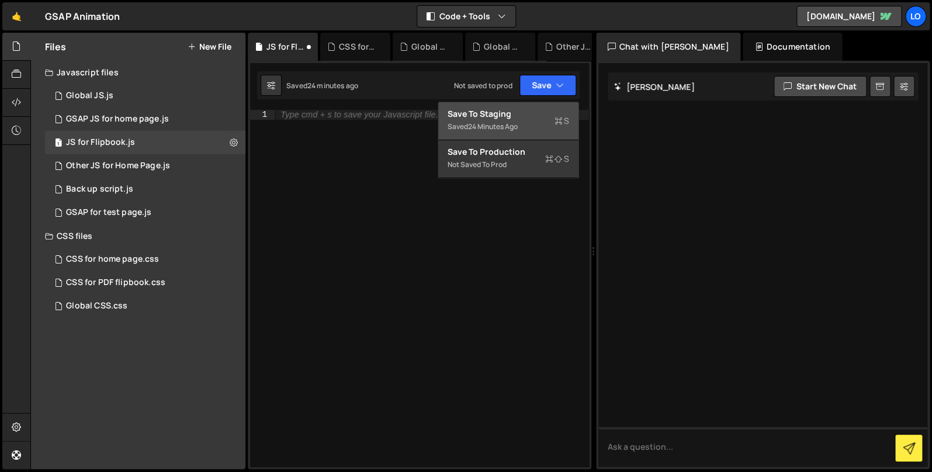
click at [519, 117] on div "Save to Staging S" at bounding box center [509, 114] width 122 height 12
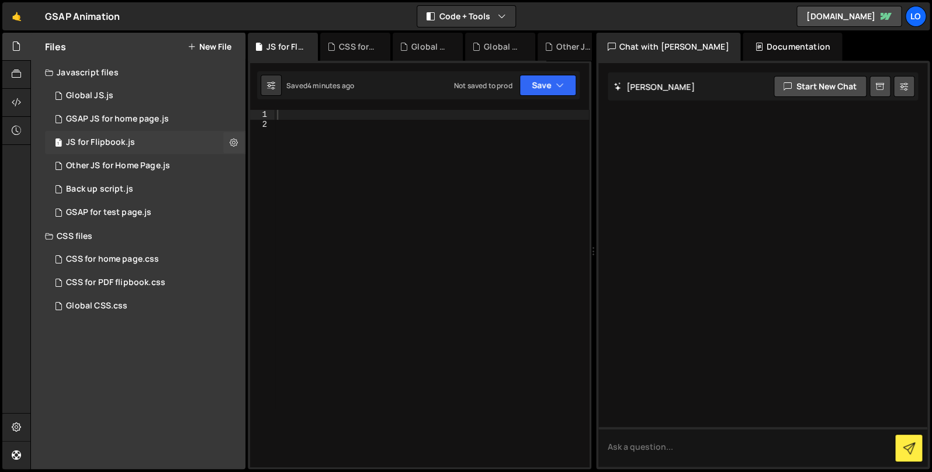
click at [192, 143] on div "1 JS for Flipbook.js 0" at bounding box center [145, 142] width 200 height 23
click at [157, 280] on div "CSS for PDF flipbook.css" at bounding box center [115, 283] width 99 height 11
